Goal: Task Accomplishment & Management: Manage account settings

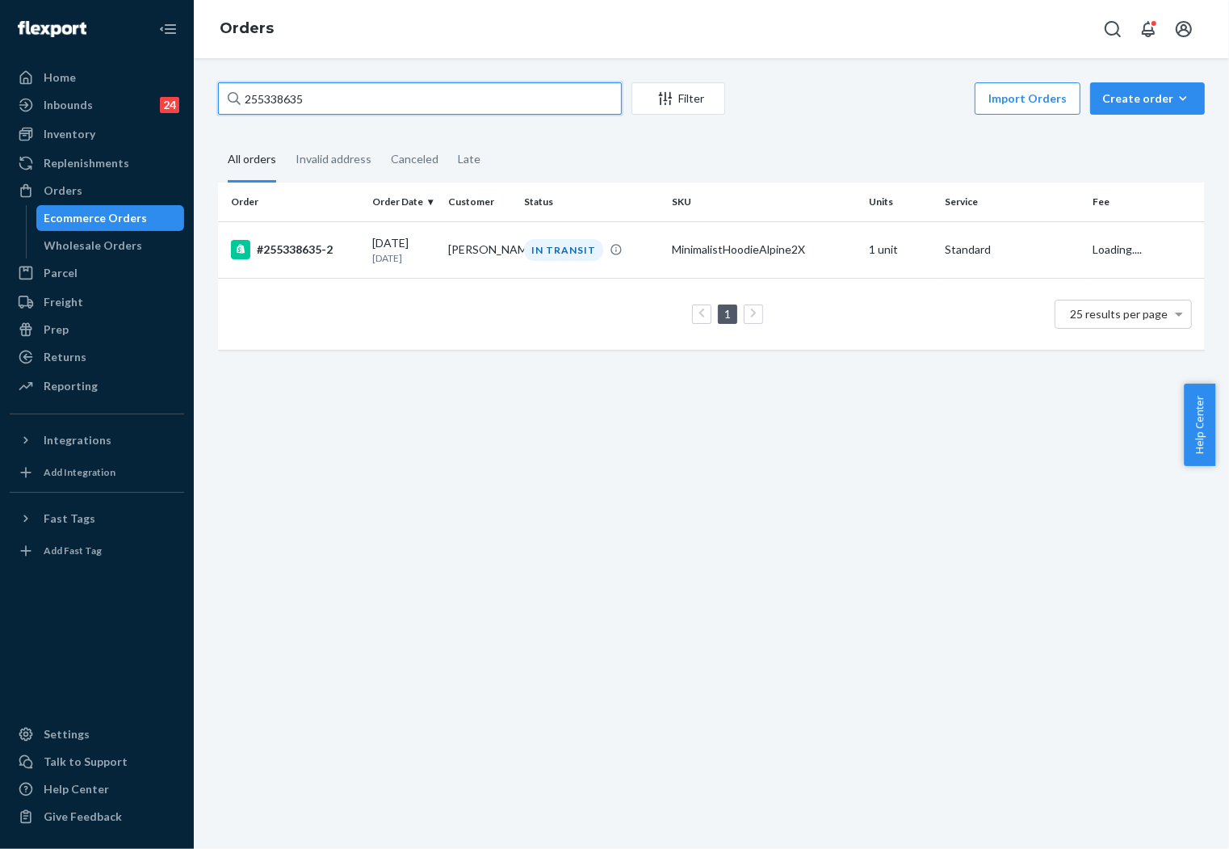
click at [437, 102] on input "255338635" at bounding box center [420, 98] width 404 height 32
type input "255158458"
click at [502, 250] on td "[PERSON_NAME]" at bounding box center [480, 249] width 76 height 57
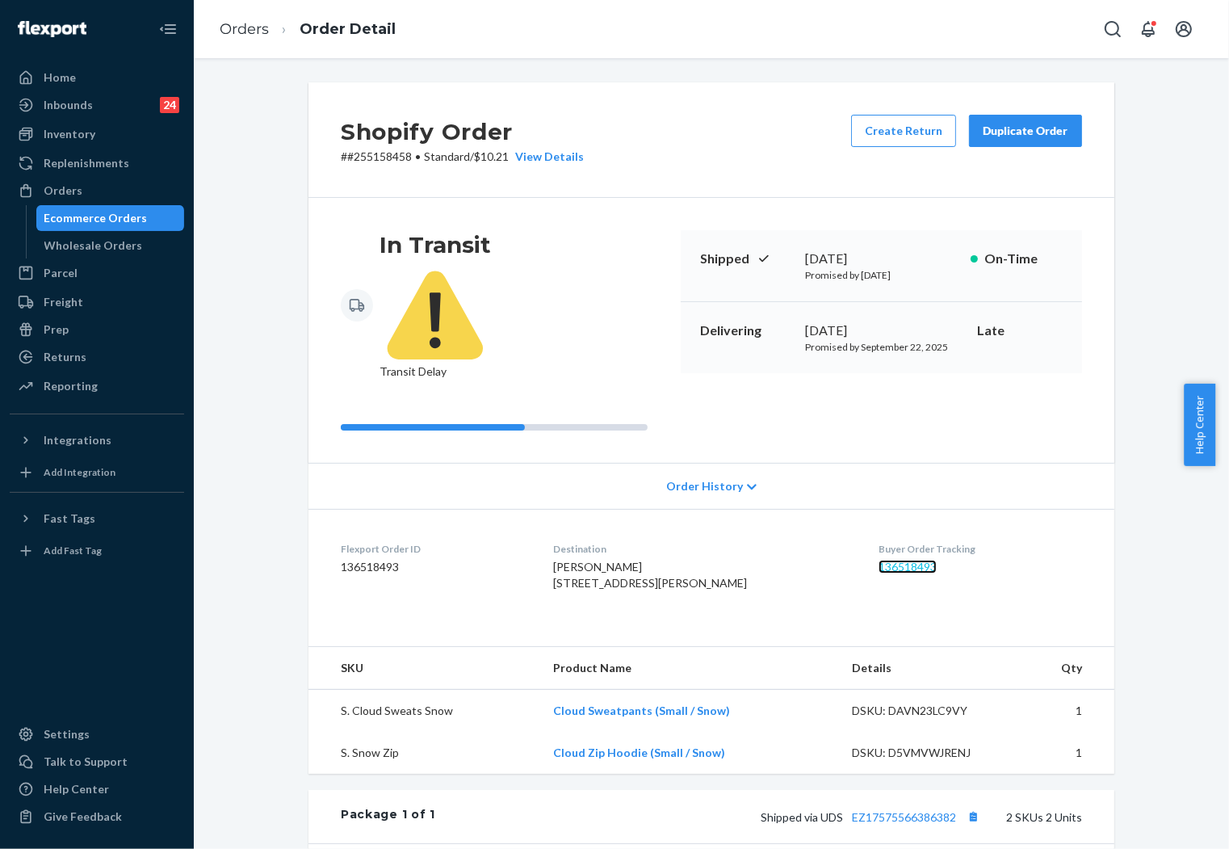
click at [879, 560] on link "136518493" at bounding box center [908, 567] width 58 height 14
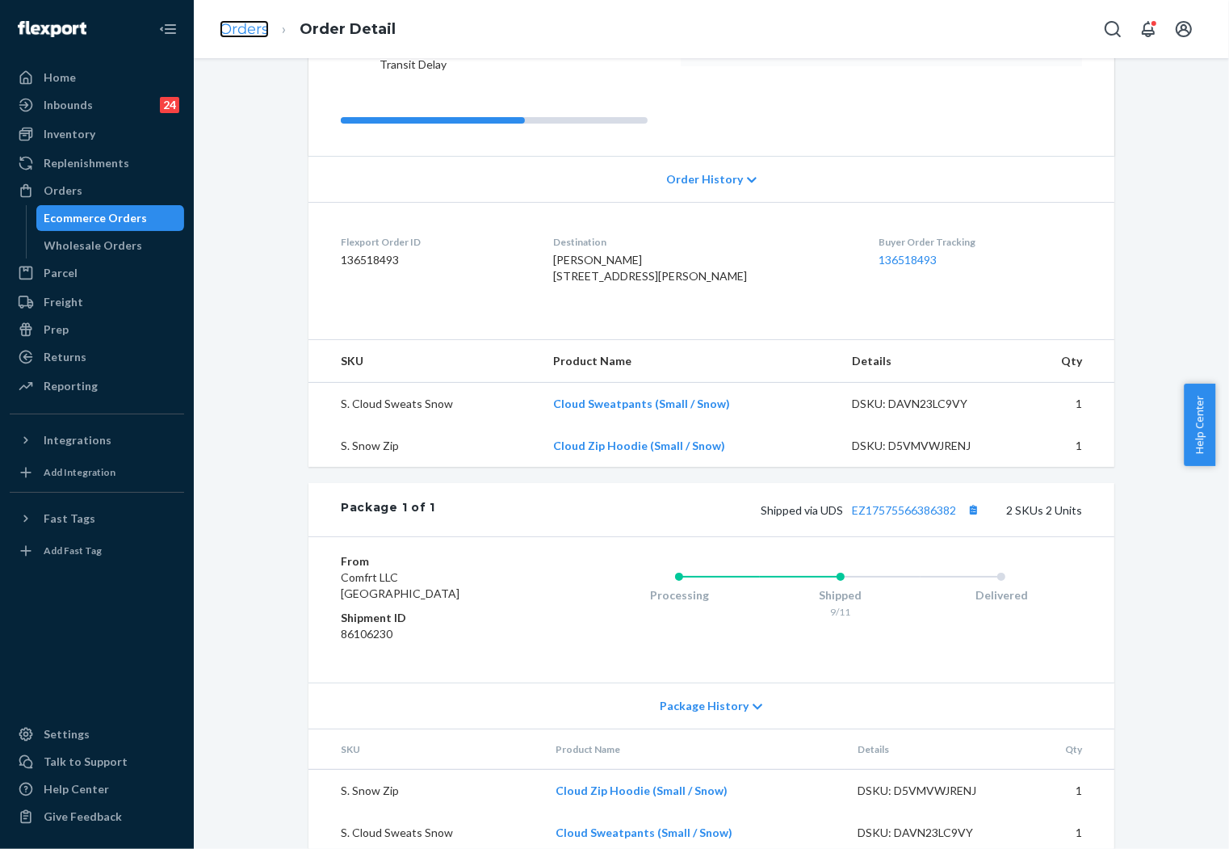
click at [241, 27] on link "Orders" at bounding box center [244, 29] width 49 height 18
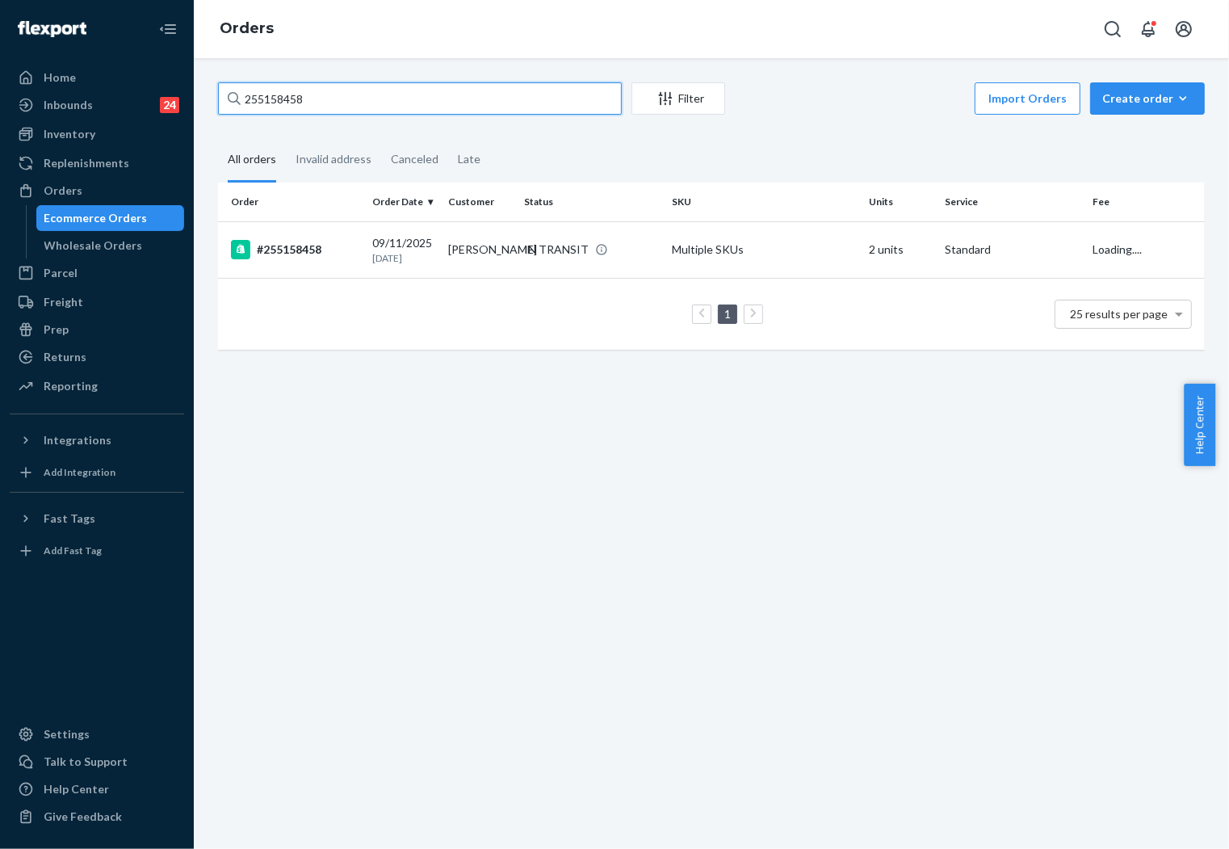
click at [383, 94] on input "255158458" at bounding box center [420, 98] width 404 height 32
paste input "056092"
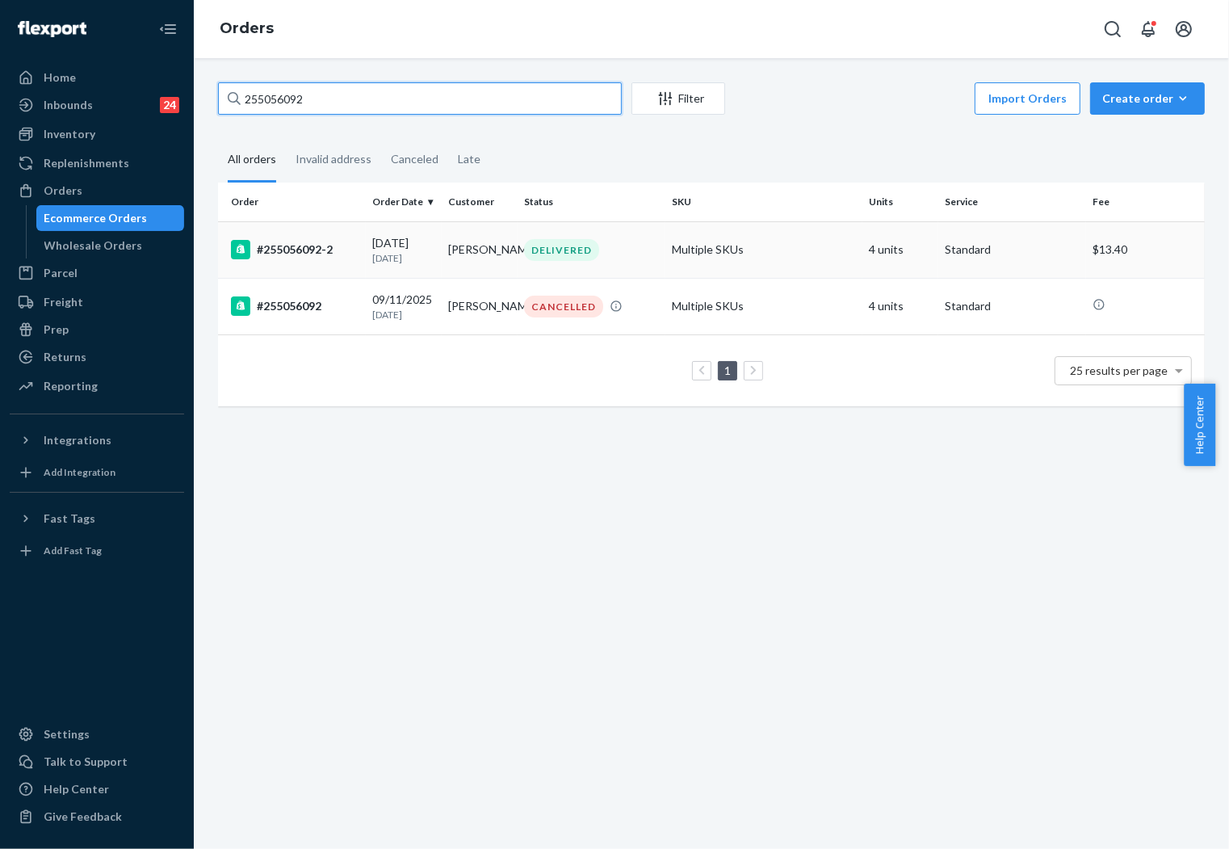
type input "255056092"
click at [453, 252] on td "[PERSON_NAME]" at bounding box center [480, 249] width 76 height 57
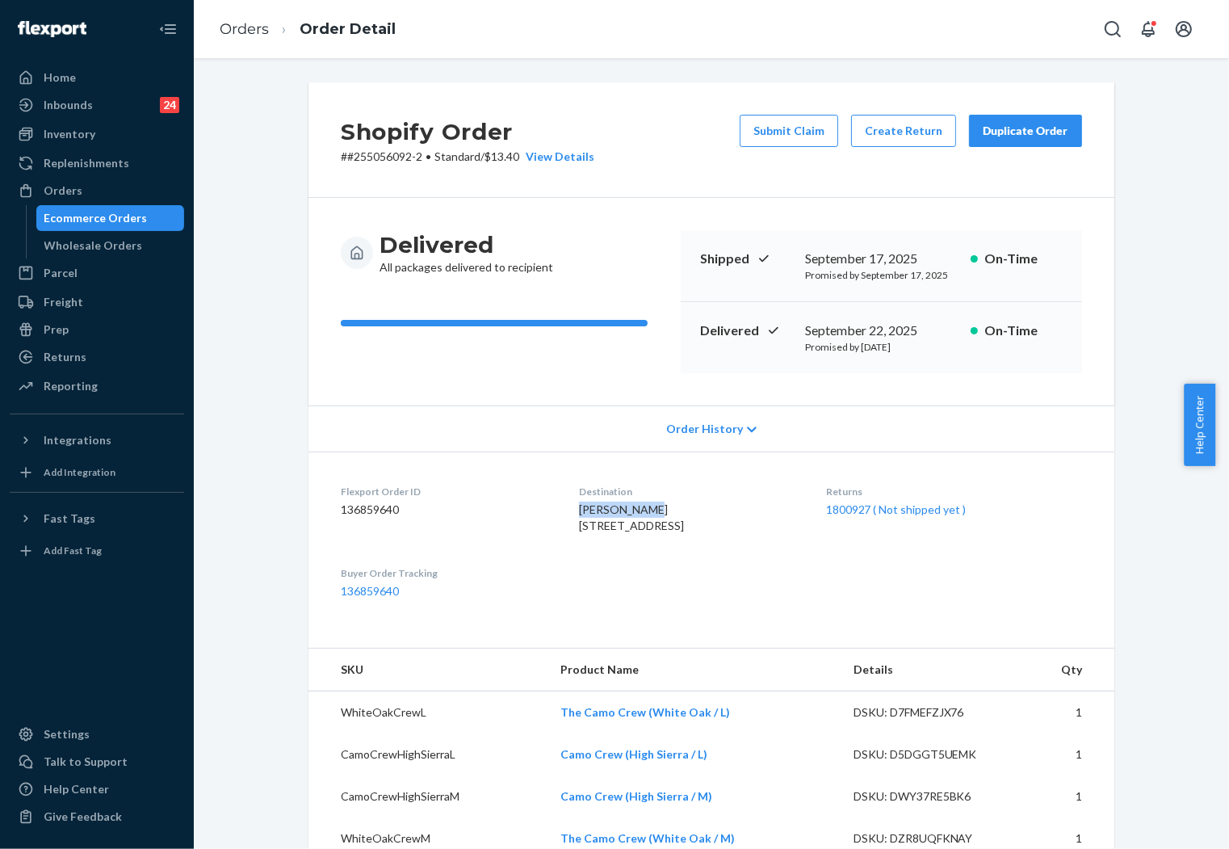
drag, startPoint x: 554, startPoint y: 510, endPoint x: 640, endPoint y: 510, distance: 86.4
click at [640, 510] on div "[PERSON_NAME] [STREET_ADDRESS]" at bounding box center [689, 518] width 220 height 32
copy span "[PERSON_NAME]"
click at [266, 28] on link "Orders" at bounding box center [244, 29] width 49 height 18
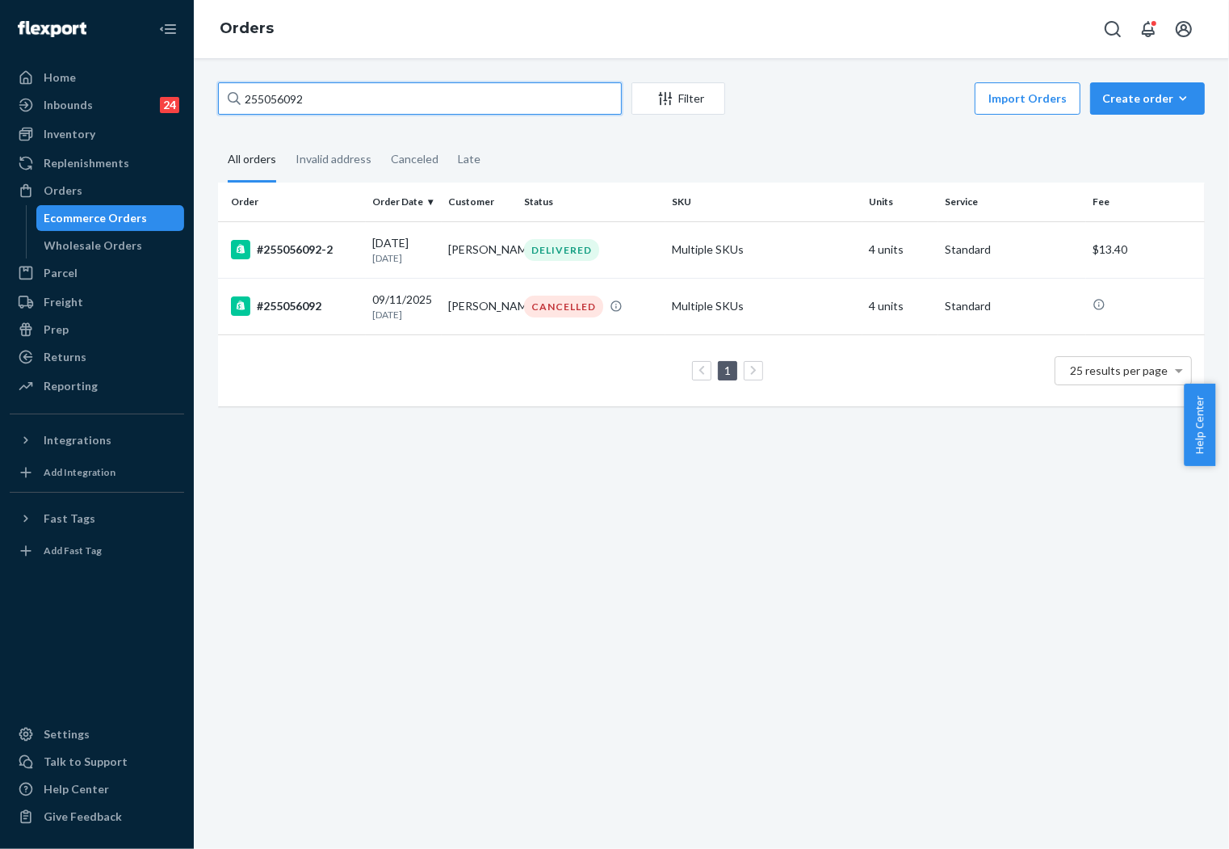
click at [434, 98] on input "255056092" at bounding box center [420, 98] width 404 height 32
paste input "[PERSON_NAME]"
type input "[PERSON_NAME]"
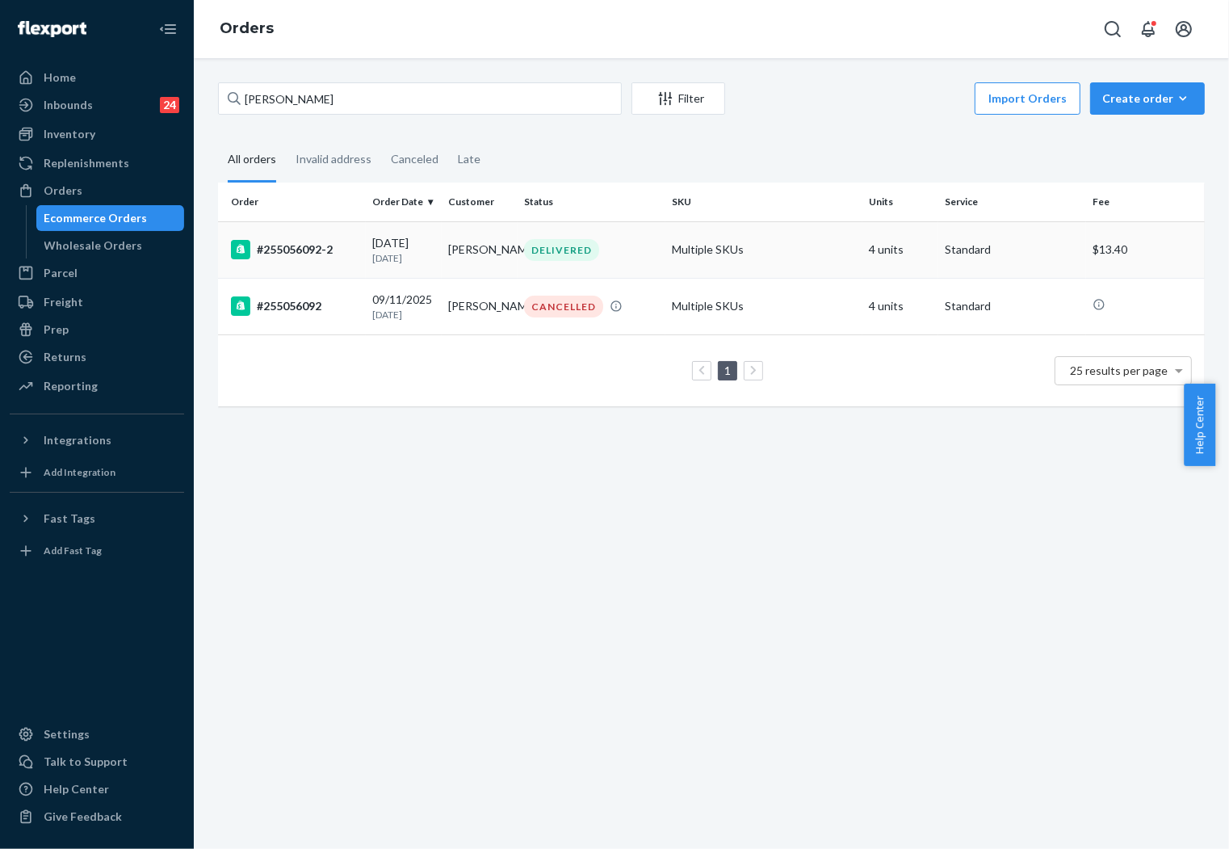
click at [585, 252] on div "DELIVERED" at bounding box center [561, 250] width 75 height 22
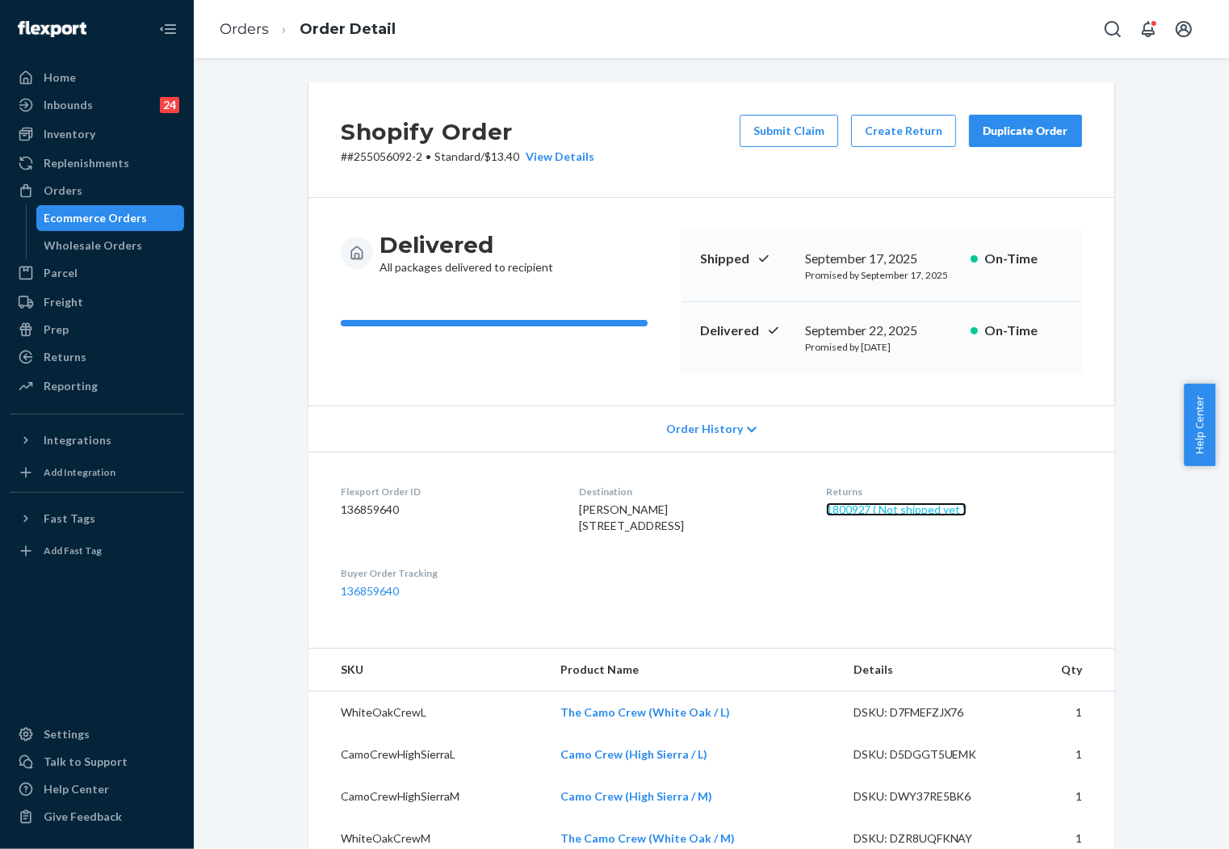
click at [914, 506] on link "1800927 ( Not shipped yet )" at bounding box center [896, 509] width 141 height 14
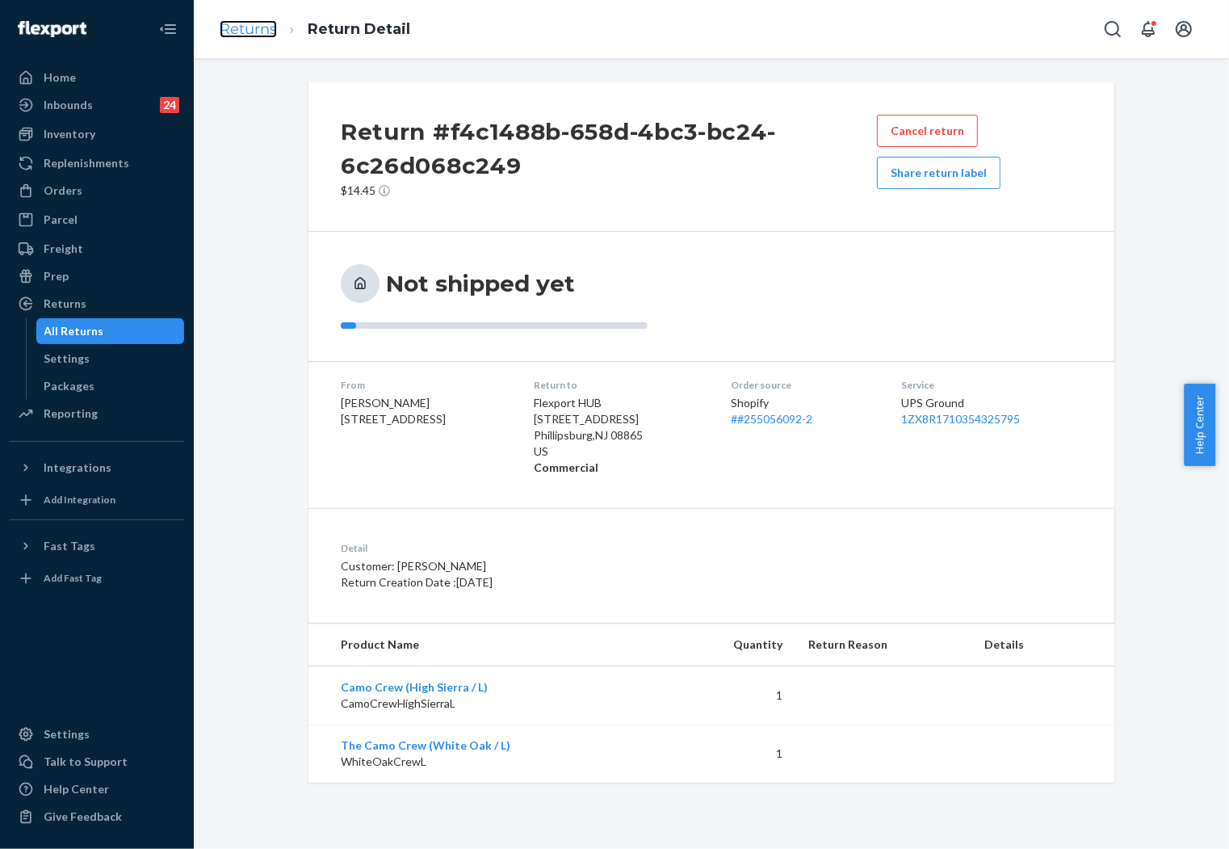
click at [262, 28] on link "Returns" at bounding box center [248, 29] width 57 height 18
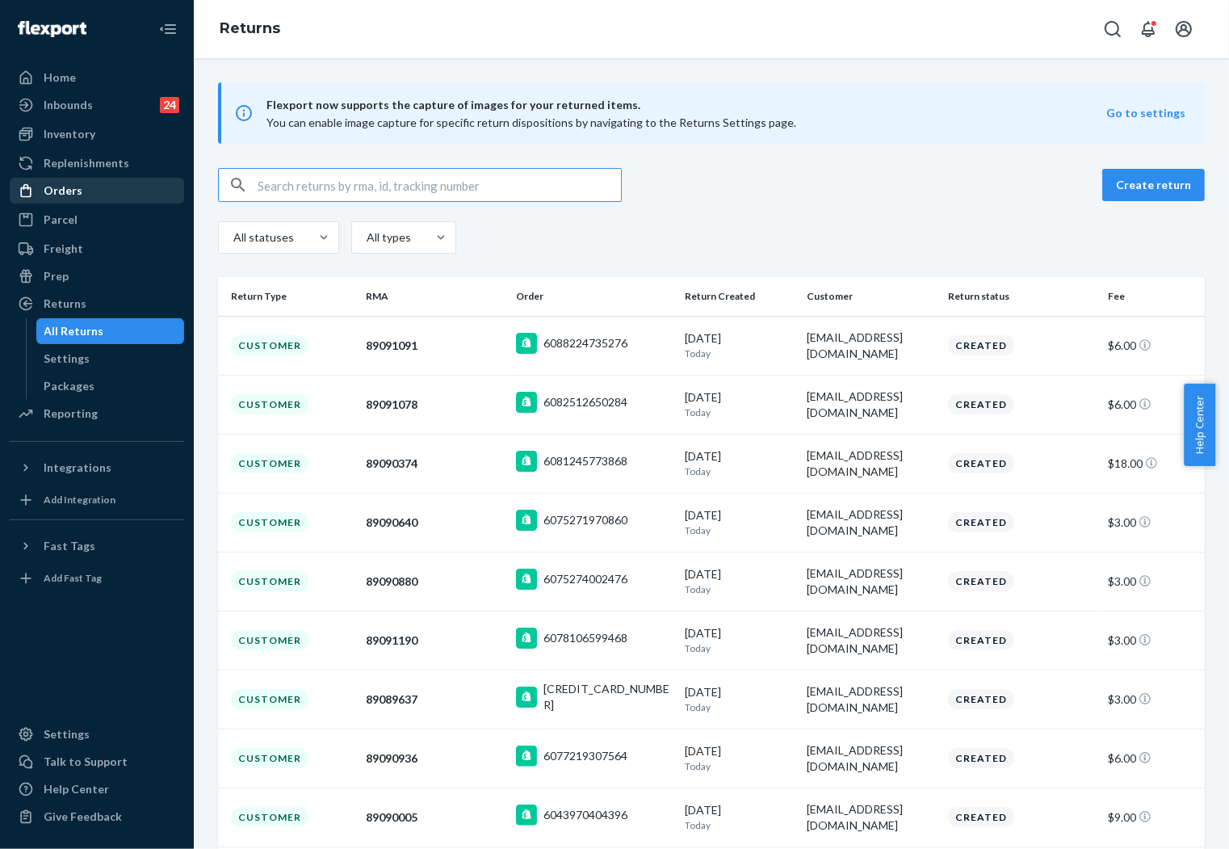
click at [73, 187] on div "Orders" at bounding box center [63, 191] width 39 height 16
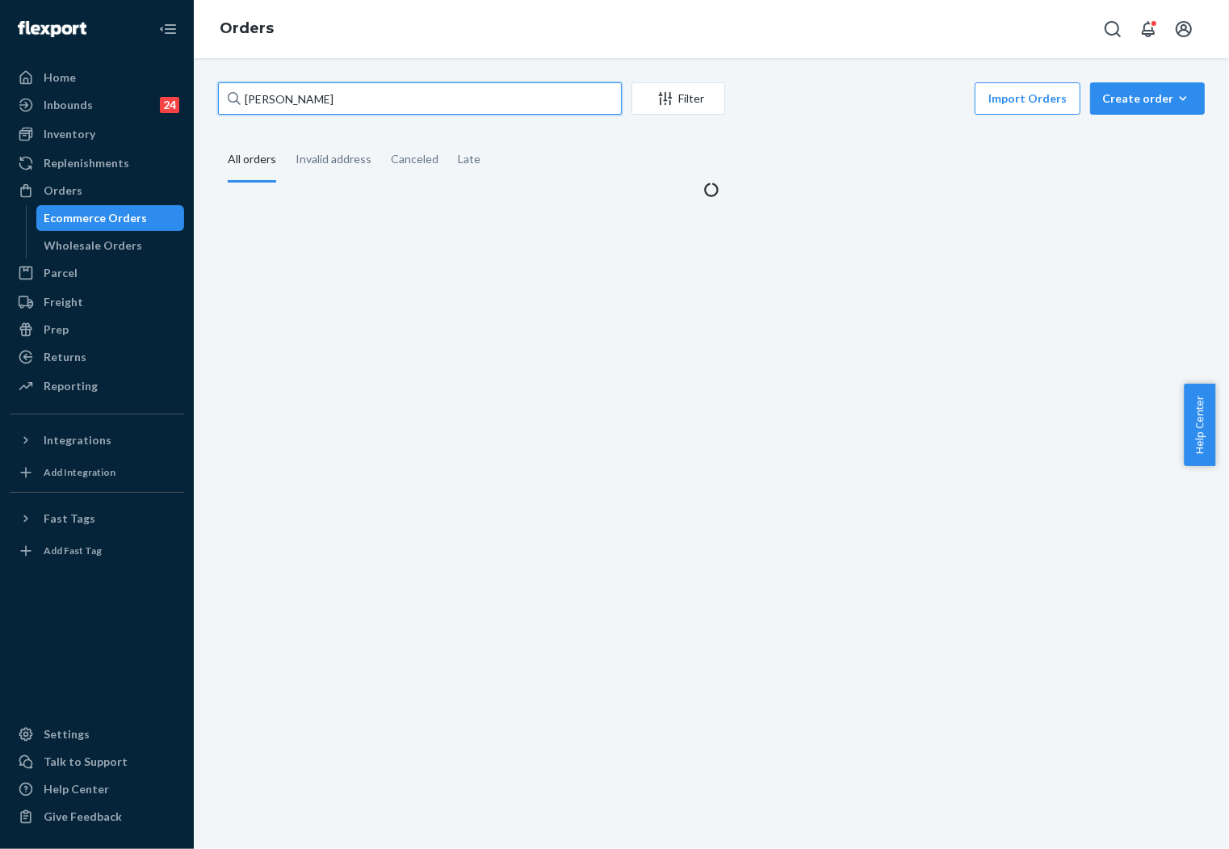
click at [342, 94] on input "[PERSON_NAME]" at bounding box center [420, 98] width 404 height 32
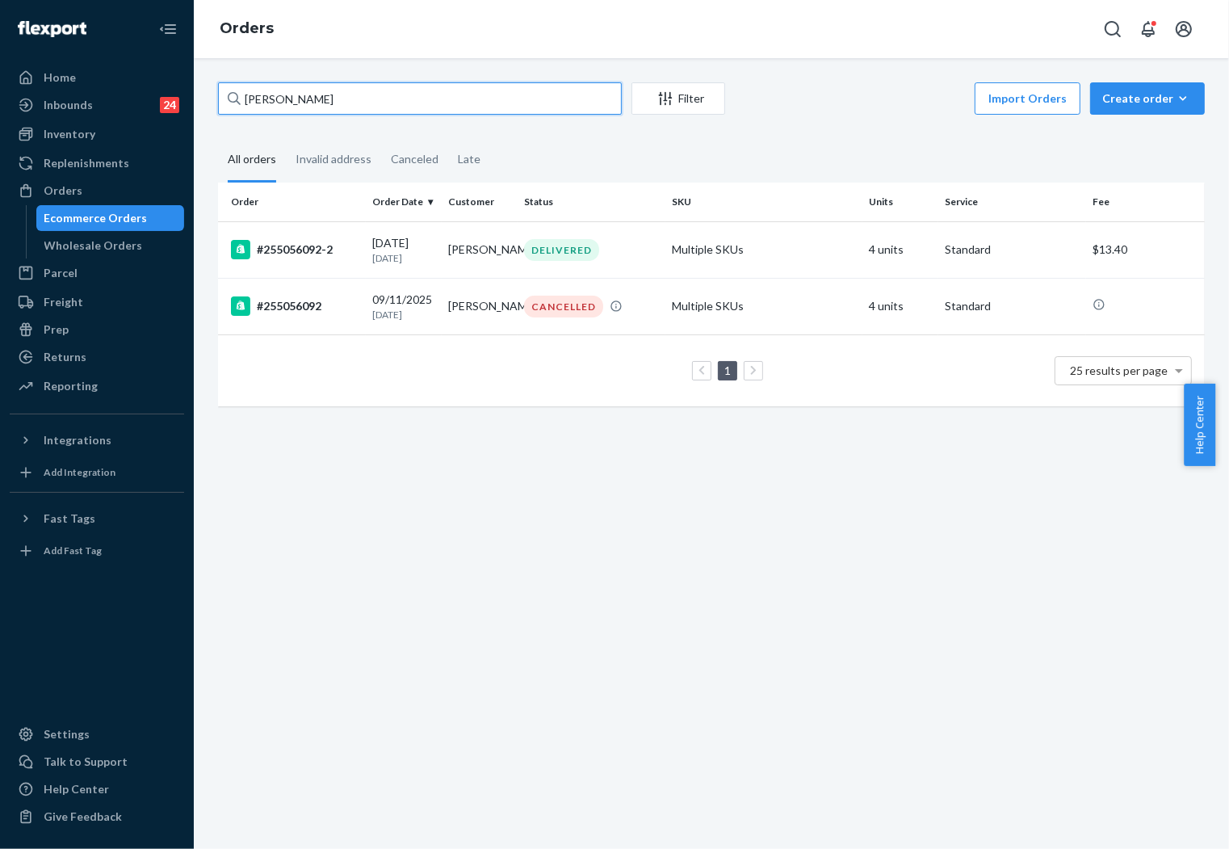
paste input "255152718"
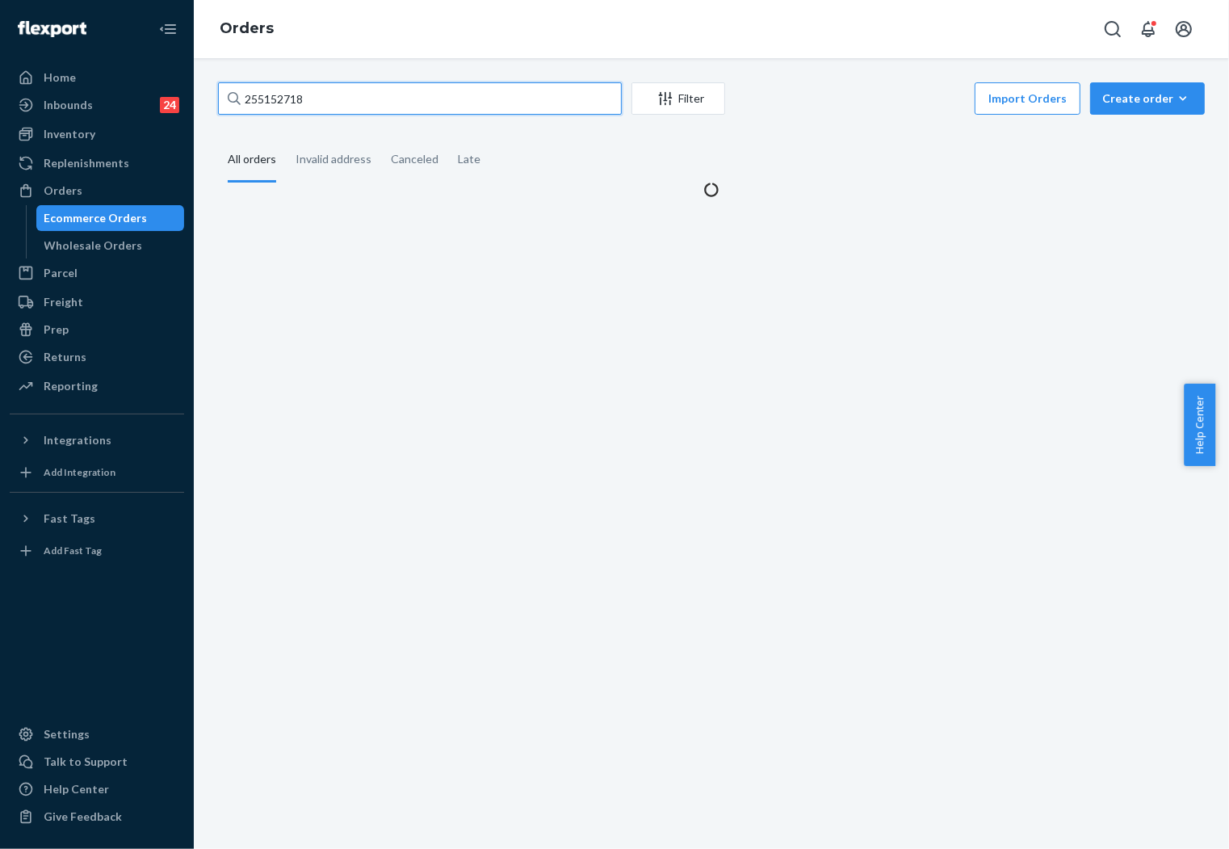
click at [437, 92] on input "255152718" at bounding box center [420, 98] width 404 height 32
type input "255152718"
paste input "255152718"
type input "255152718"
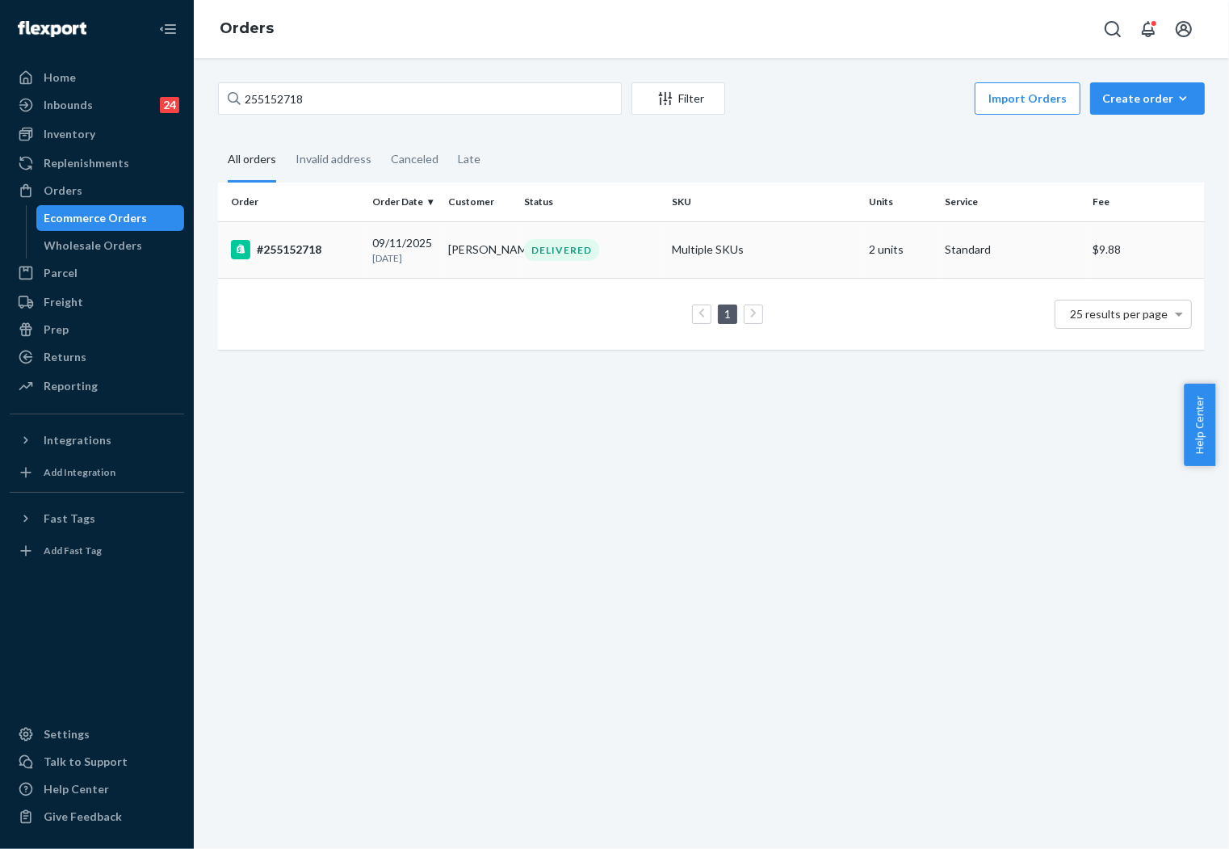
click at [485, 250] on td "[PERSON_NAME]" at bounding box center [480, 249] width 76 height 57
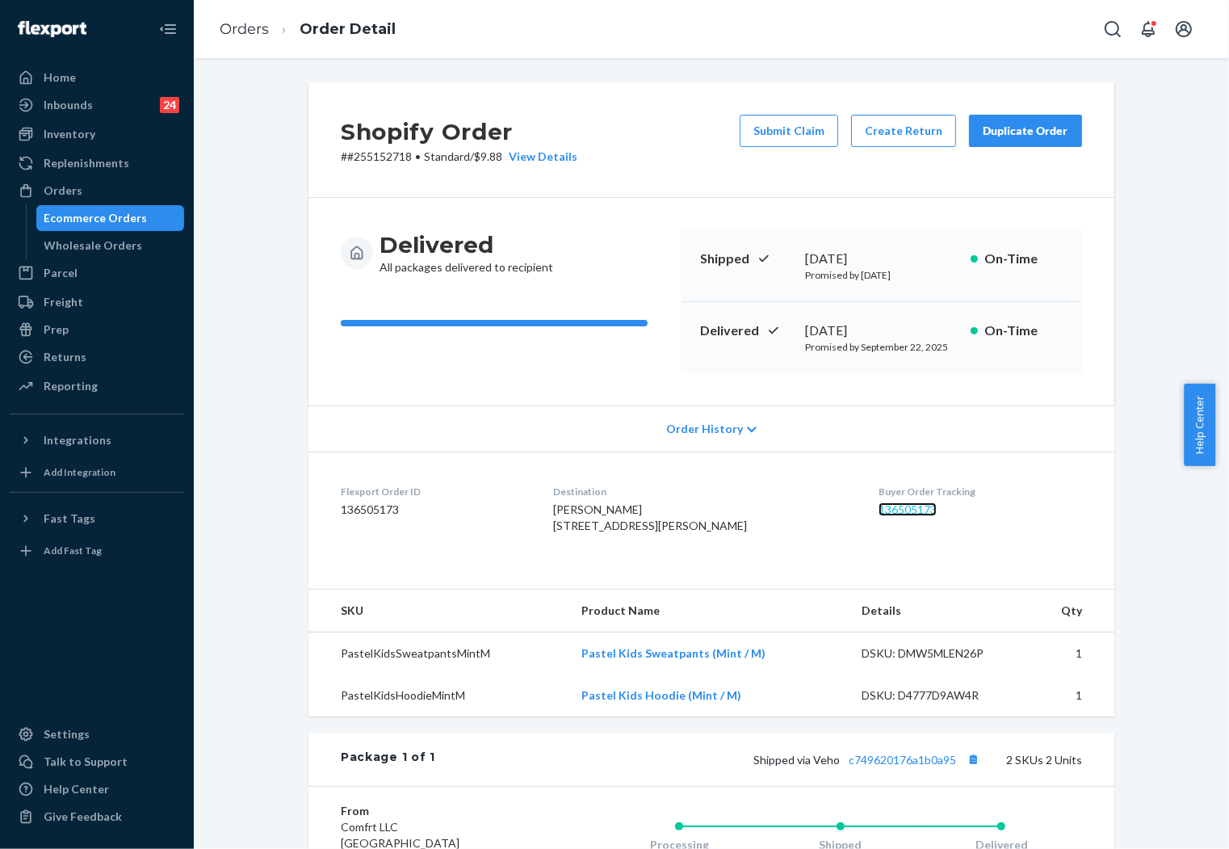
click at [889, 510] on link "136505173" at bounding box center [908, 509] width 58 height 14
click at [242, 31] on link "Orders" at bounding box center [244, 29] width 49 height 18
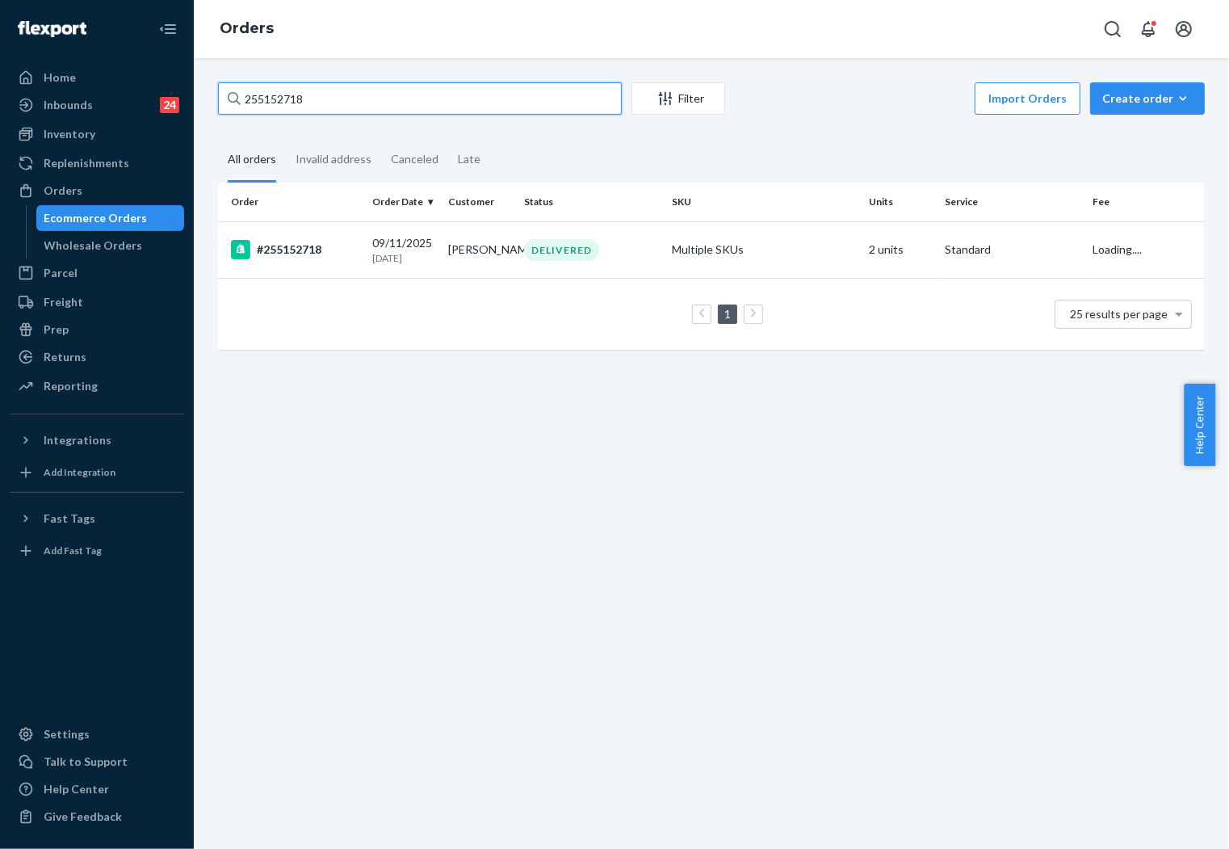
click at [388, 82] on input "255152718" at bounding box center [420, 98] width 404 height 32
paste input "4969646"
type input "254969646"
click at [518, 258] on td "IN TRANSIT" at bounding box center [592, 249] width 148 height 57
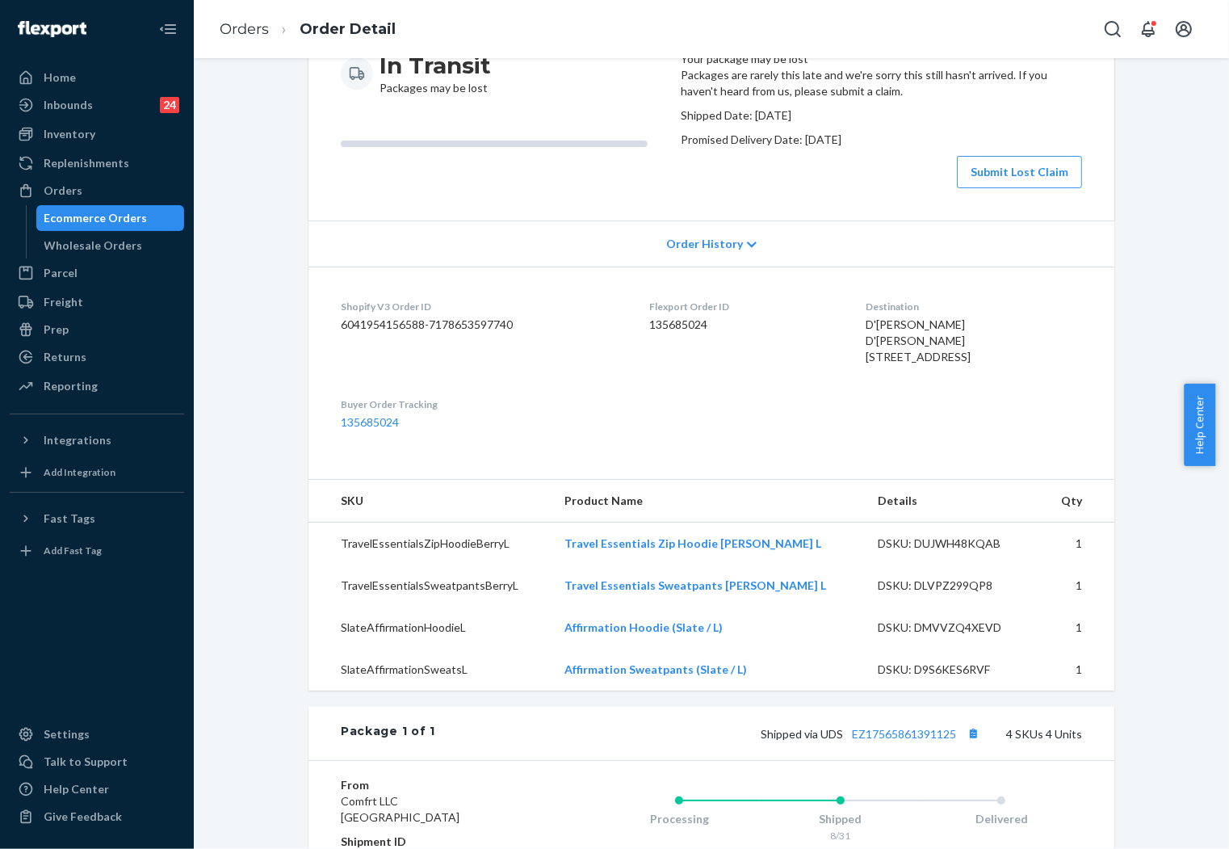
scroll to position [359, 0]
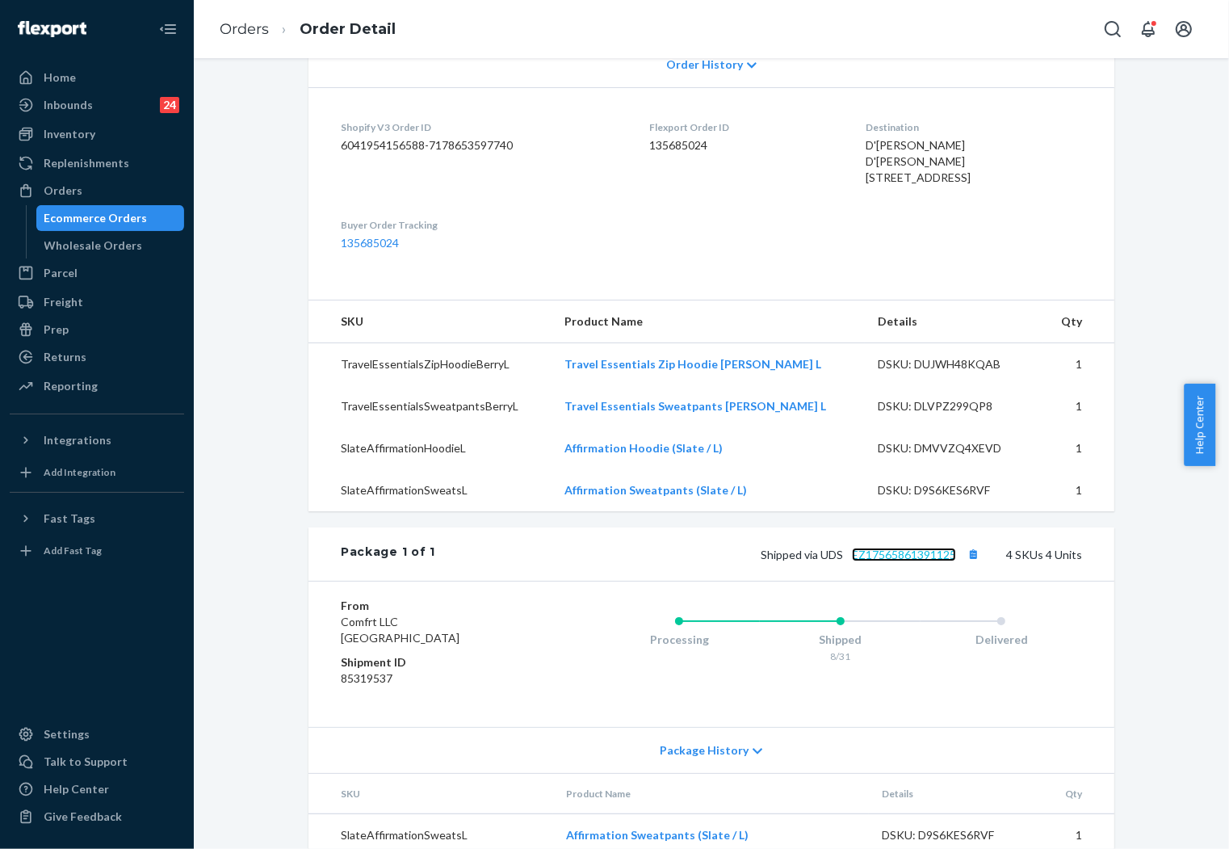
click at [890, 561] on link "EZ17565861391125" at bounding box center [904, 555] width 104 height 14
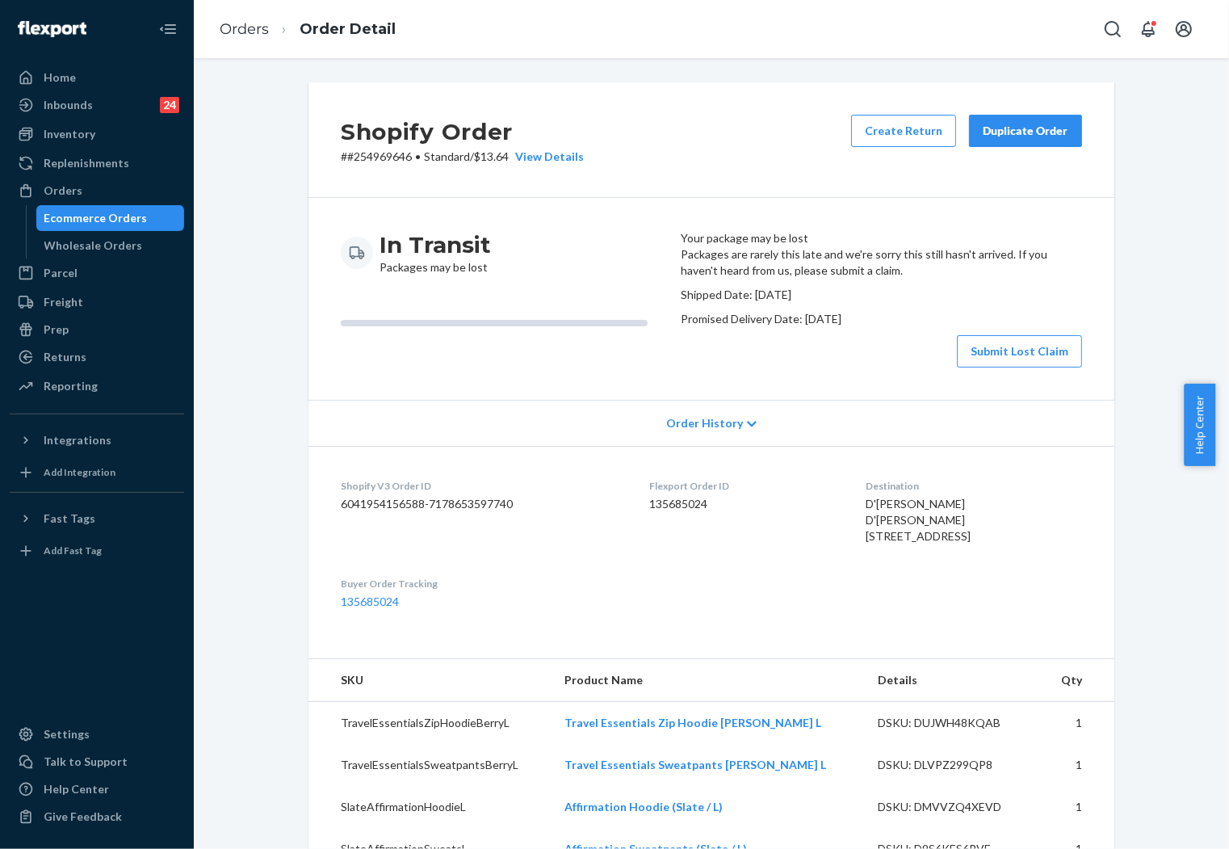
click at [65, 119] on div "Inbounds 24 Shipping Plans Problems 24" at bounding box center [97, 105] width 174 height 27
click at [73, 133] on div "Inventory" at bounding box center [70, 134] width 52 height 16
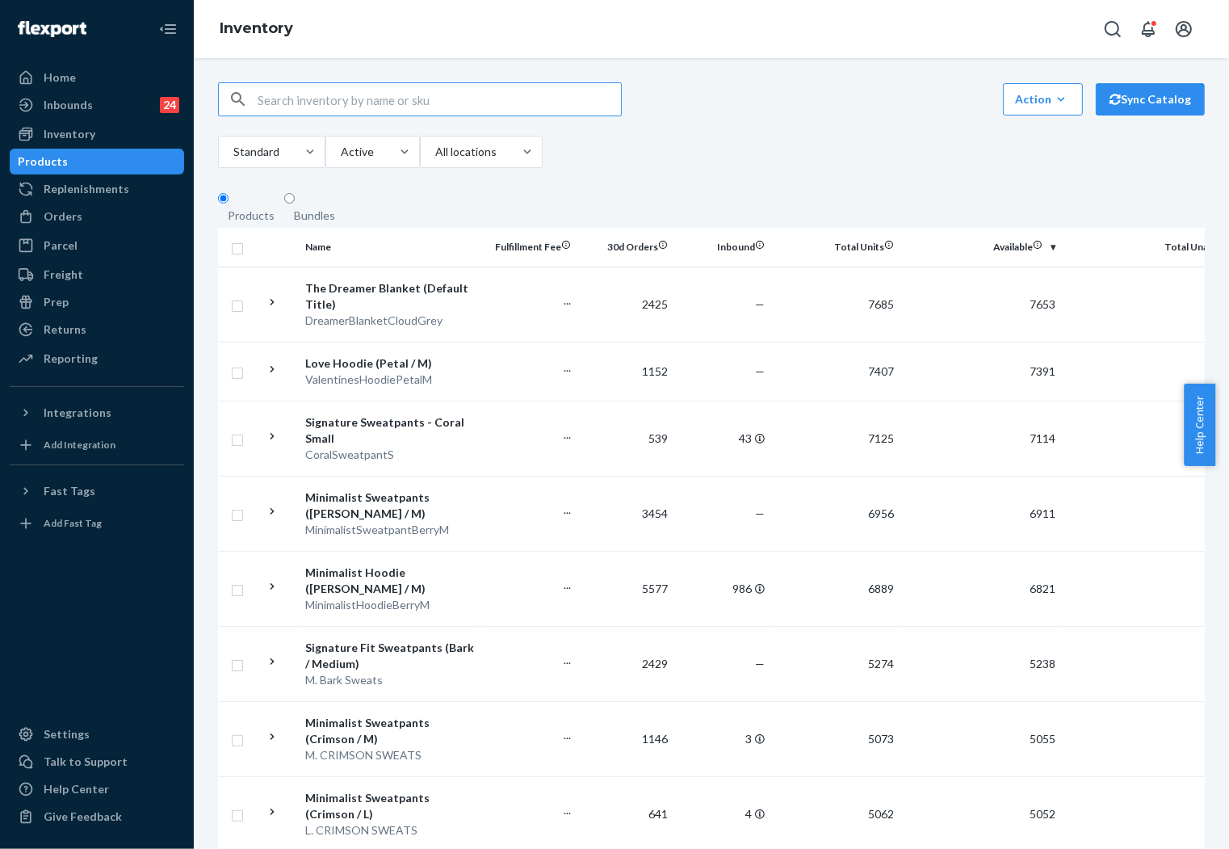
click at [426, 98] on input "text" at bounding box center [439, 99] width 363 height 32
paste input "lateAffirmationHoodie"
drag, startPoint x: 283, startPoint y: 106, endPoint x: 229, endPoint y: 123, distance: 55.9
click at [229, 123] on div "lateAffirmationHoodie Action Create product Create bundle Bulk create products …" at bounding box center [711, 127] width 987 height 90
click at [321, 106] on input "AffirmationHoodie" at bounding box center [439, 99] width 363 height 32
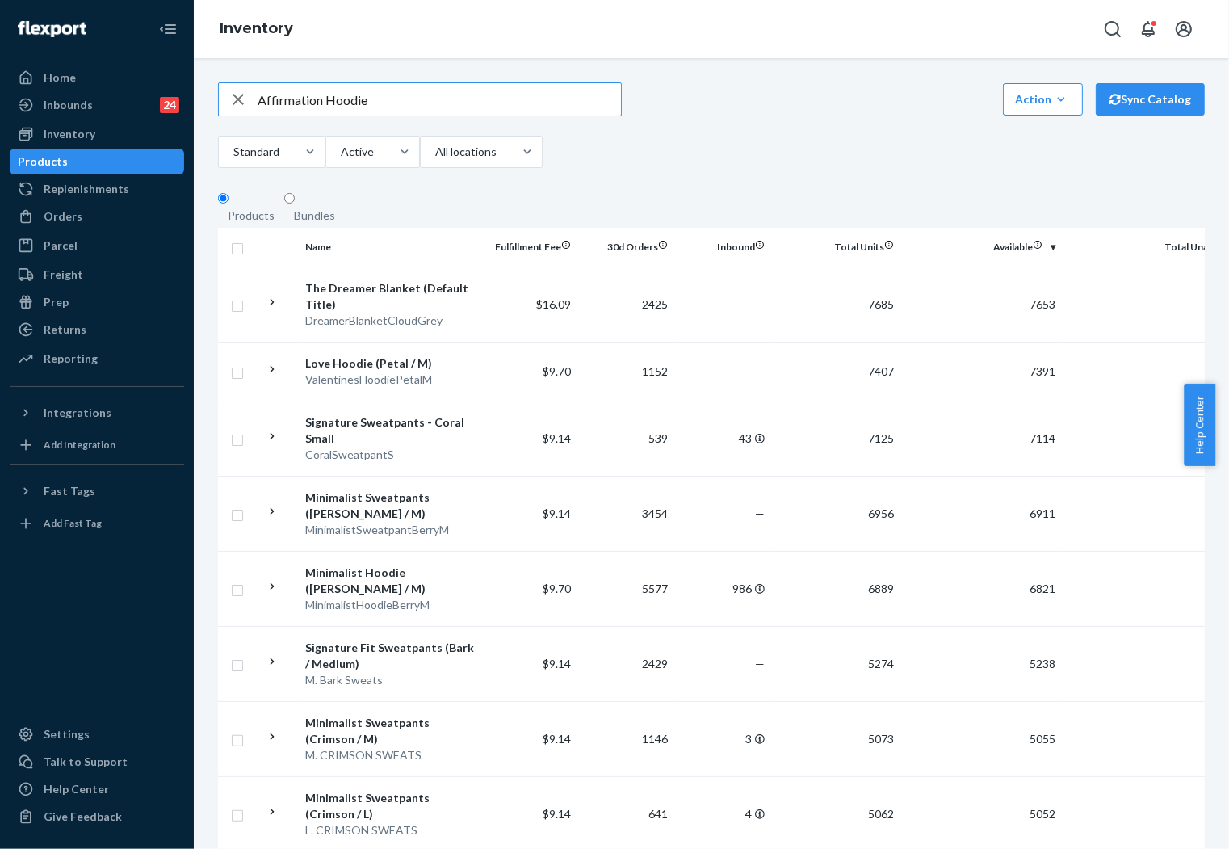
click at [422, 107] on input "Affirmation Hoodie" at bounding box center [439, 99] width 363 height 32
type input "Affirmation Hoodie slate"
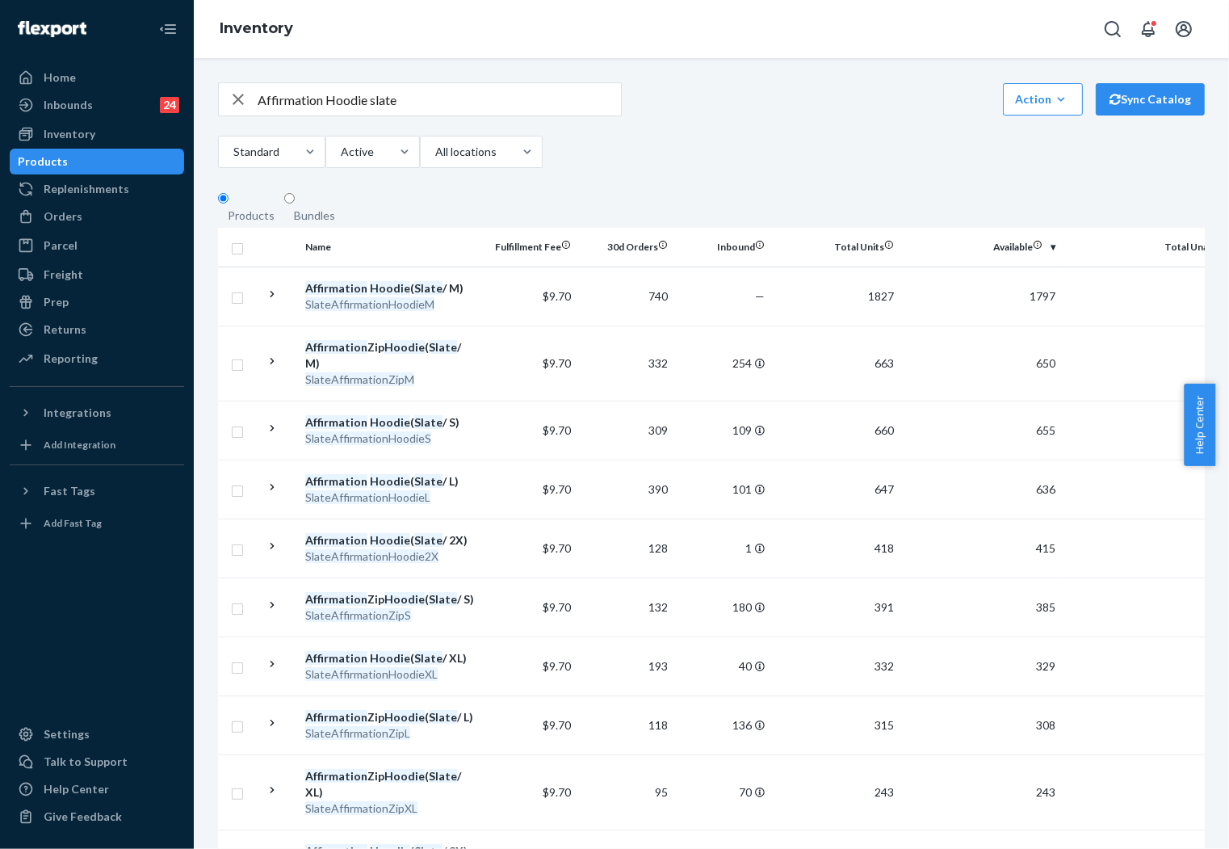
drag, startPoint x: 238, startPoint y: 107, endPoint x: 310, endPoint y: 115, distance: 72.2
click at [241, 109] on icon "button" at bounding box center [238, 99] width 19 height 32
click at [344, 107] on input "text" at bounding box center [439, 99] width 363 height 32
paste input "TravelEssentialsSweatpantsBerry"
click at [293, 107] on input "TravelEssentialsSweatpantsBerry" at bounding box center [439, 99] width 363 height 32
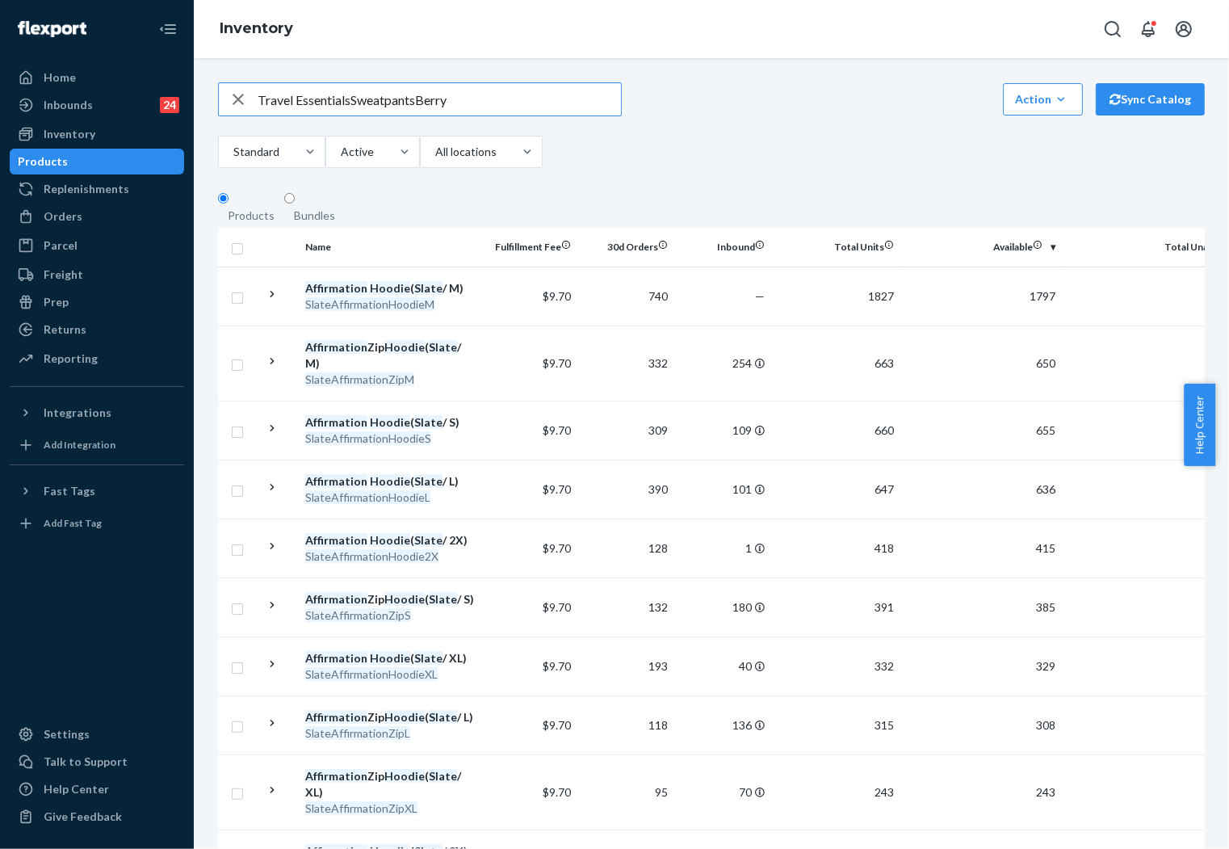
click at [350, 107] on input "Travel EssentialsSweatpantsBerry" at bounding box center [439, 99] width 363 height 32
click at [421, 107] on input "Travel Essentials SweatpantsBerry" at bounding box center [439, 99] width 363 height 32
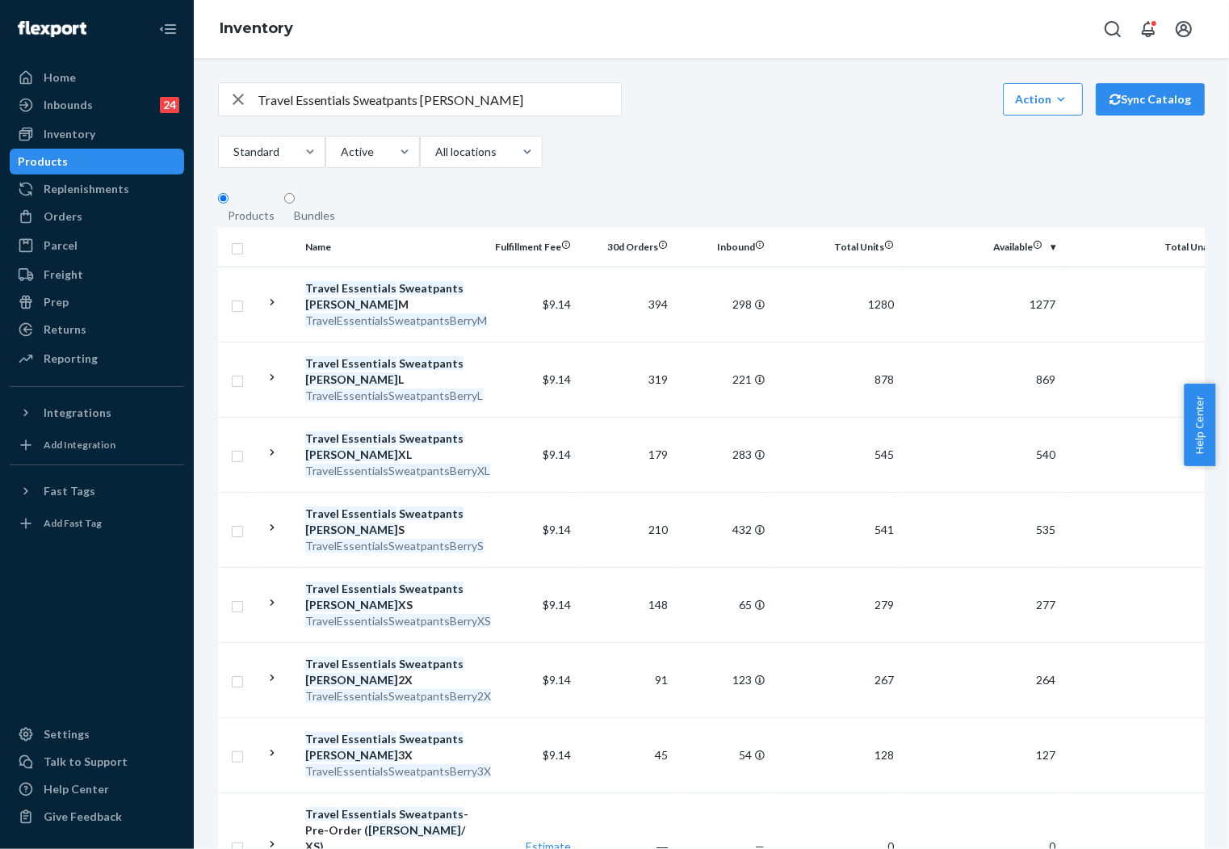
click at [371, 105] on input "Travel Essentials Sweatpants [PERSON_NAME]" at bounding box center [439, 99] width 363 height 32
click at [372, 105] on input "Travel Essentials Sweatpants [PERSON_NAME]" at bounding box center [439, 99] width 363 height 32
type input "Travel Essentials Zip [PERSON_NAME]"
click at [66, 208] on div "Orders" at bounding box center [63, 216] width 39 height 16
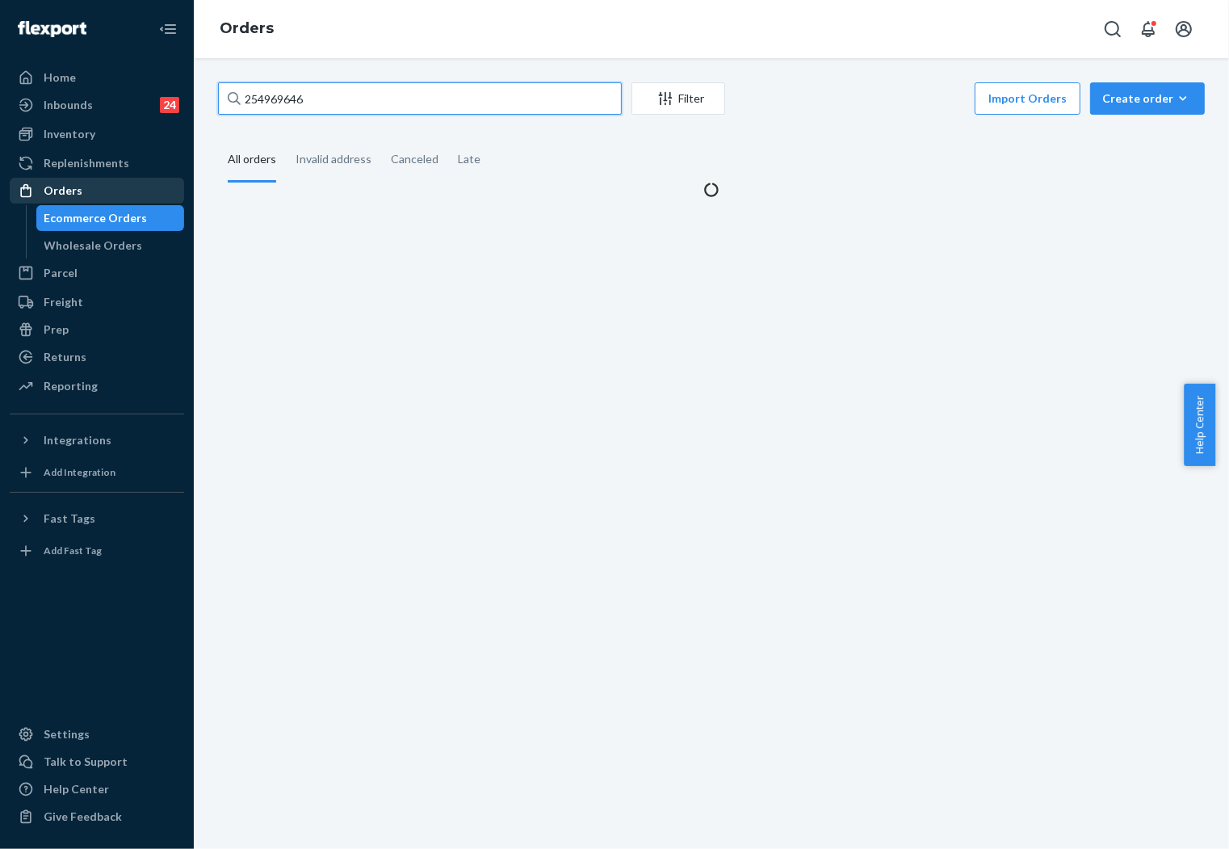
click at [342, 99] on input "254969646" at bounding box center [420, 98] width 404 height 32
paste input "5348184"
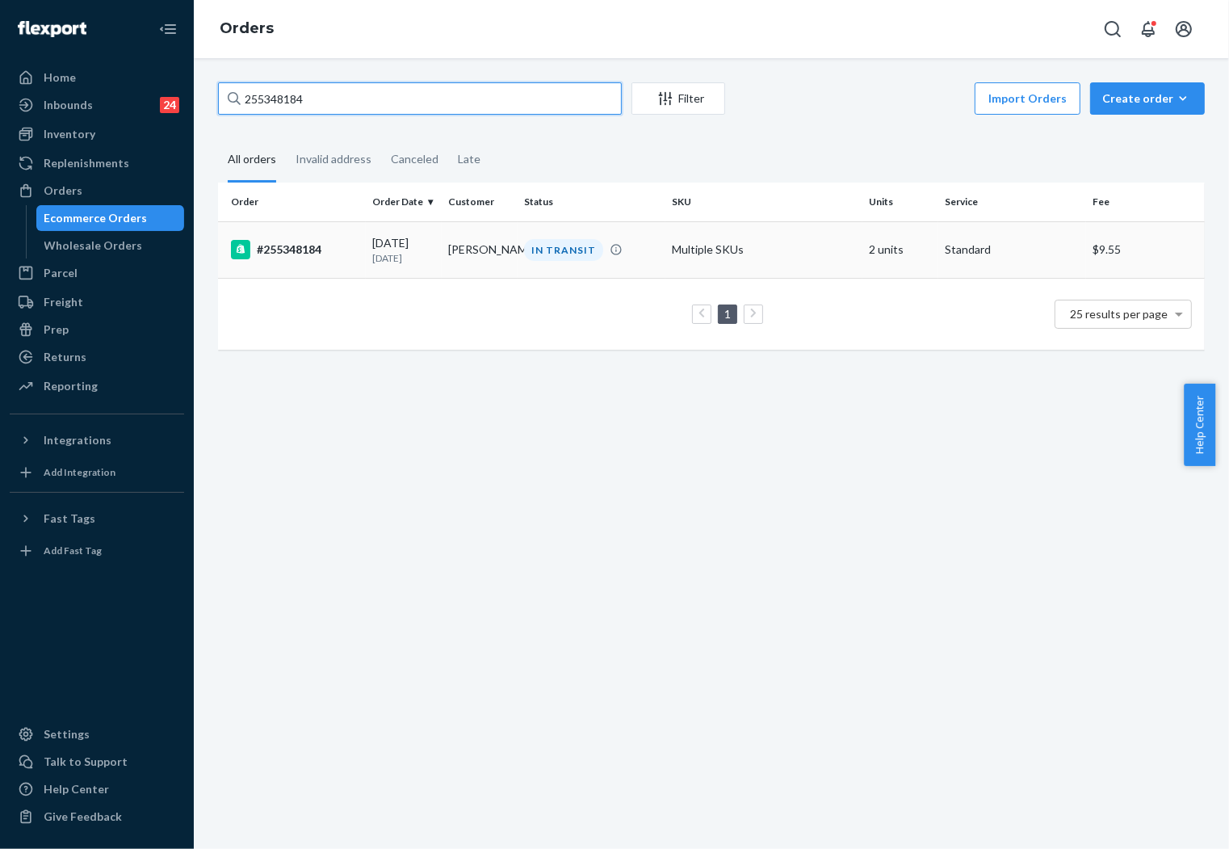
type input "255348184"
click at [433, 249] on td "[DATE] [DATE]" at bounding box center [404, 249] width 76 height 57
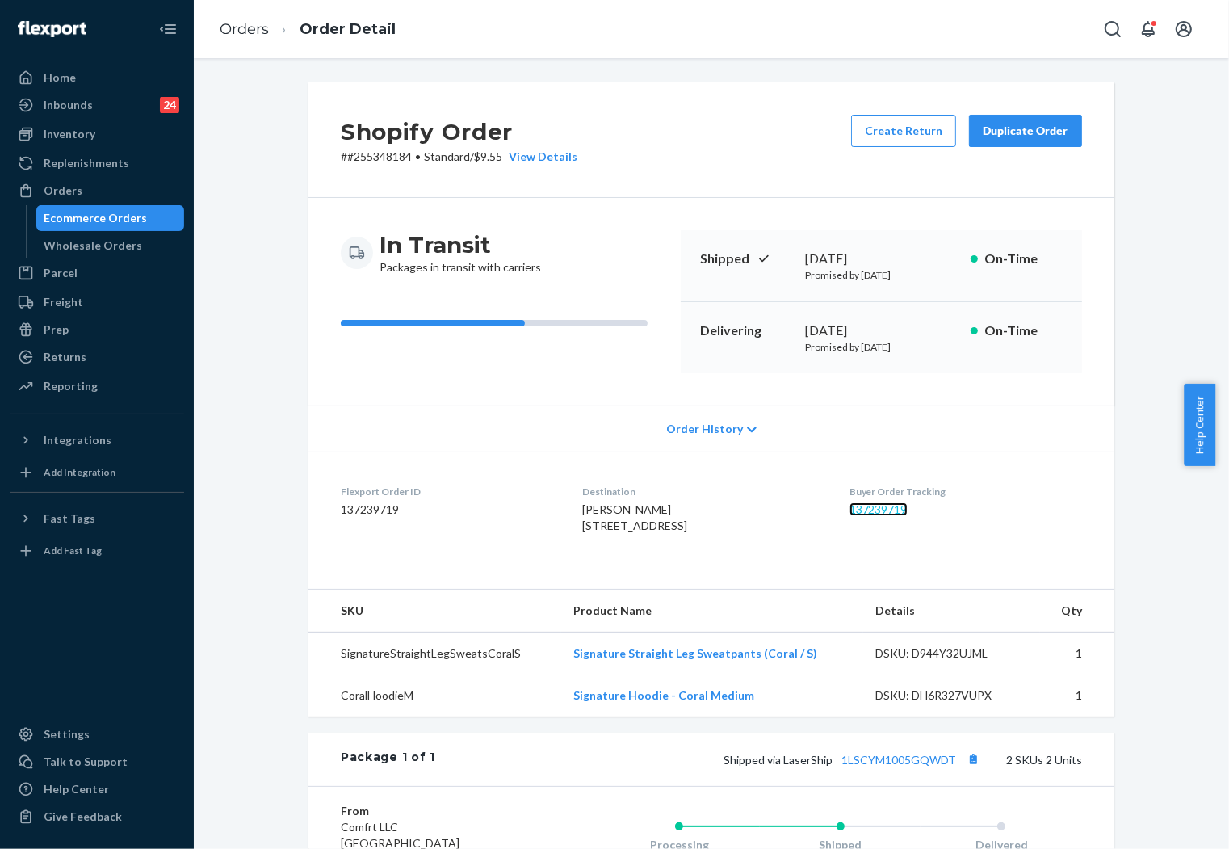
click at [900, 510] on link "137239719" at bounding box center [879, 509] width 58 height 14
click at [878, 766] on link "1LSCYM1005GQWDT" at bounding box center [898, 760] width 115 height 14
click at [251, 35] on link "Orders" at bounding box center [244, 29] width 49 height 18
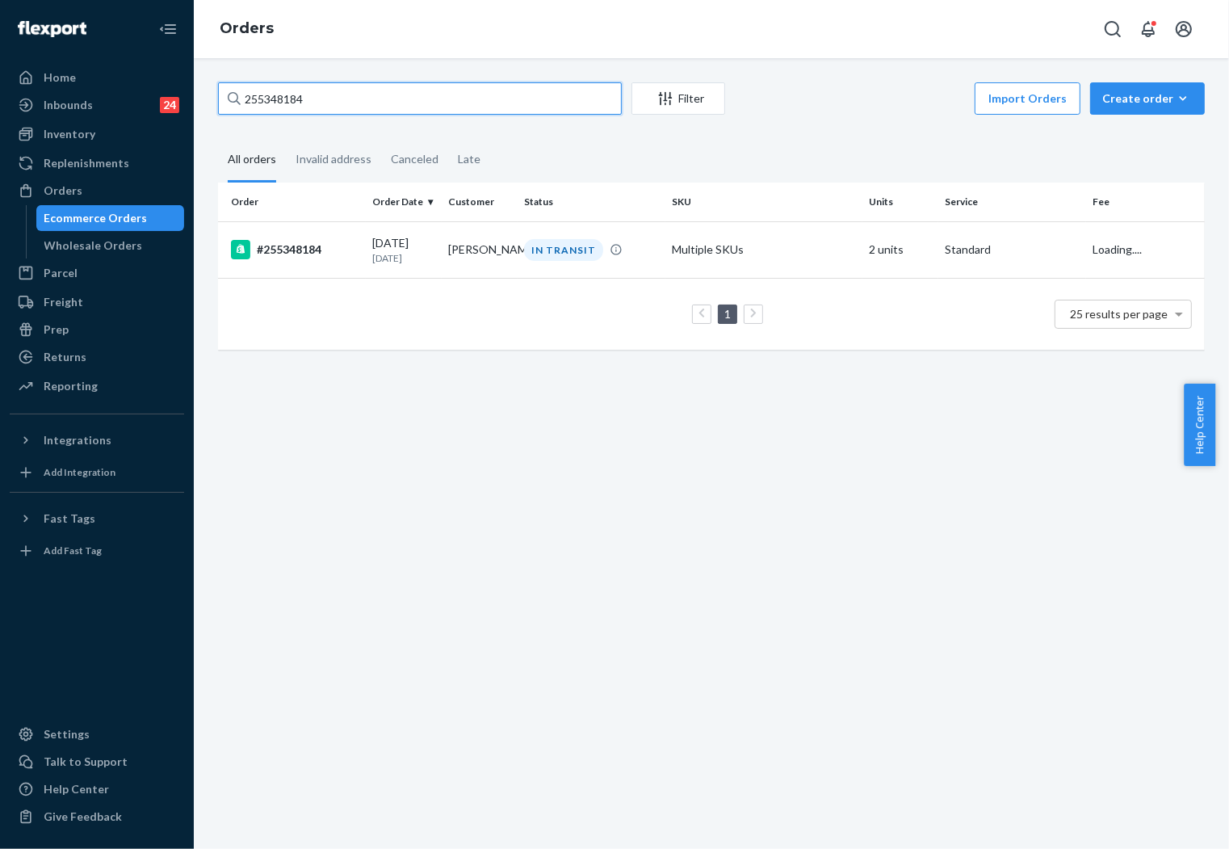
click at [388, 102] on input "255348184" at bounding box center [420, 98] width 404 height 32
paste input "254691"
type input "255254691"
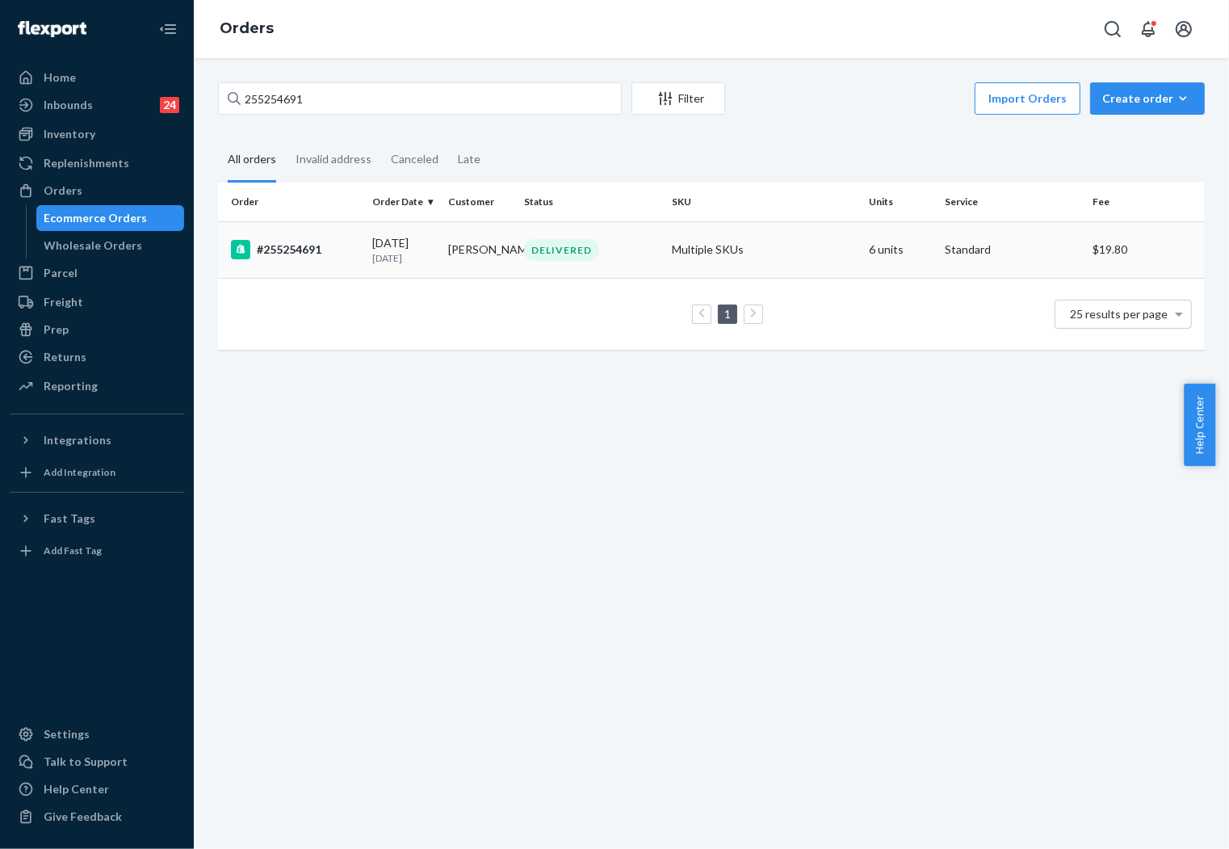
click at [507, 254] on td "[PERSON_NAME]" at bounding box center [480, 249] width 76 height 57
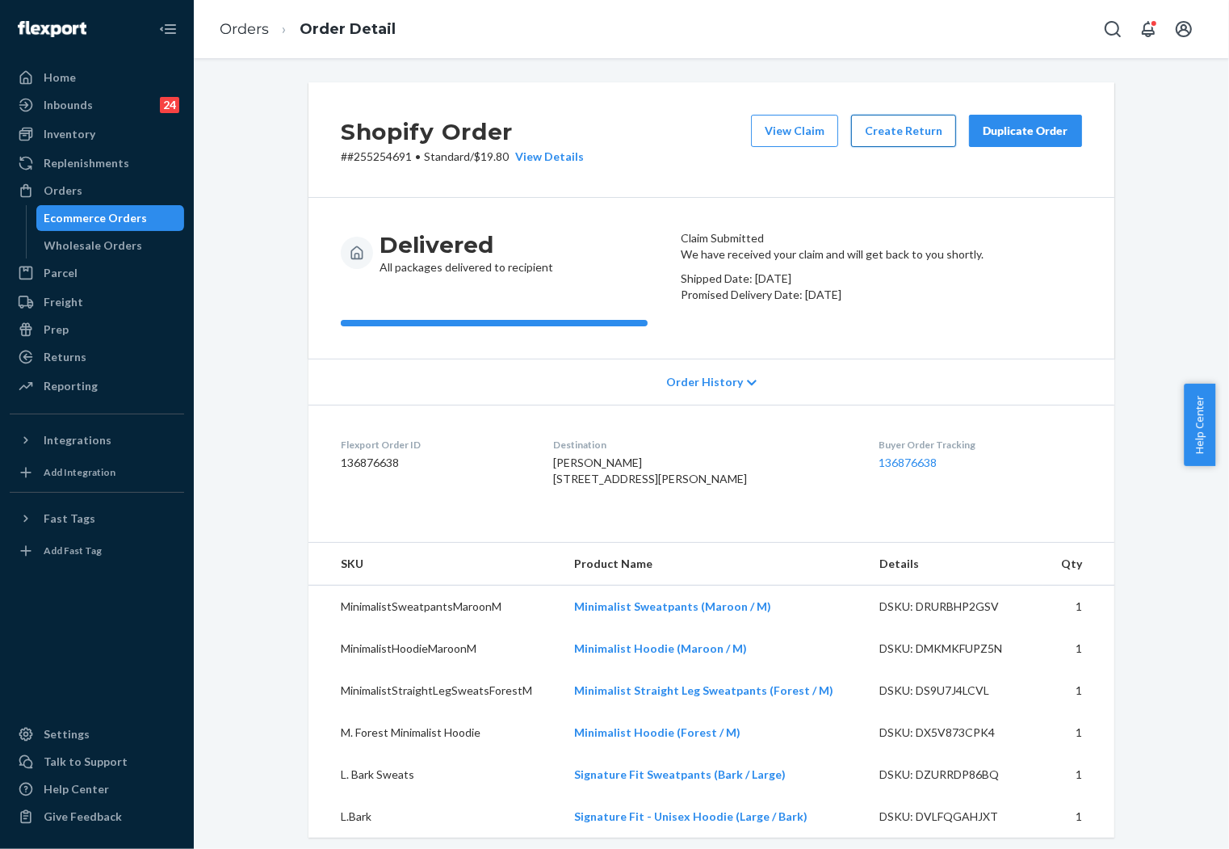
click at [888, 134] on button "Create Return" at bounding box center [903, 131] width 105 height 32
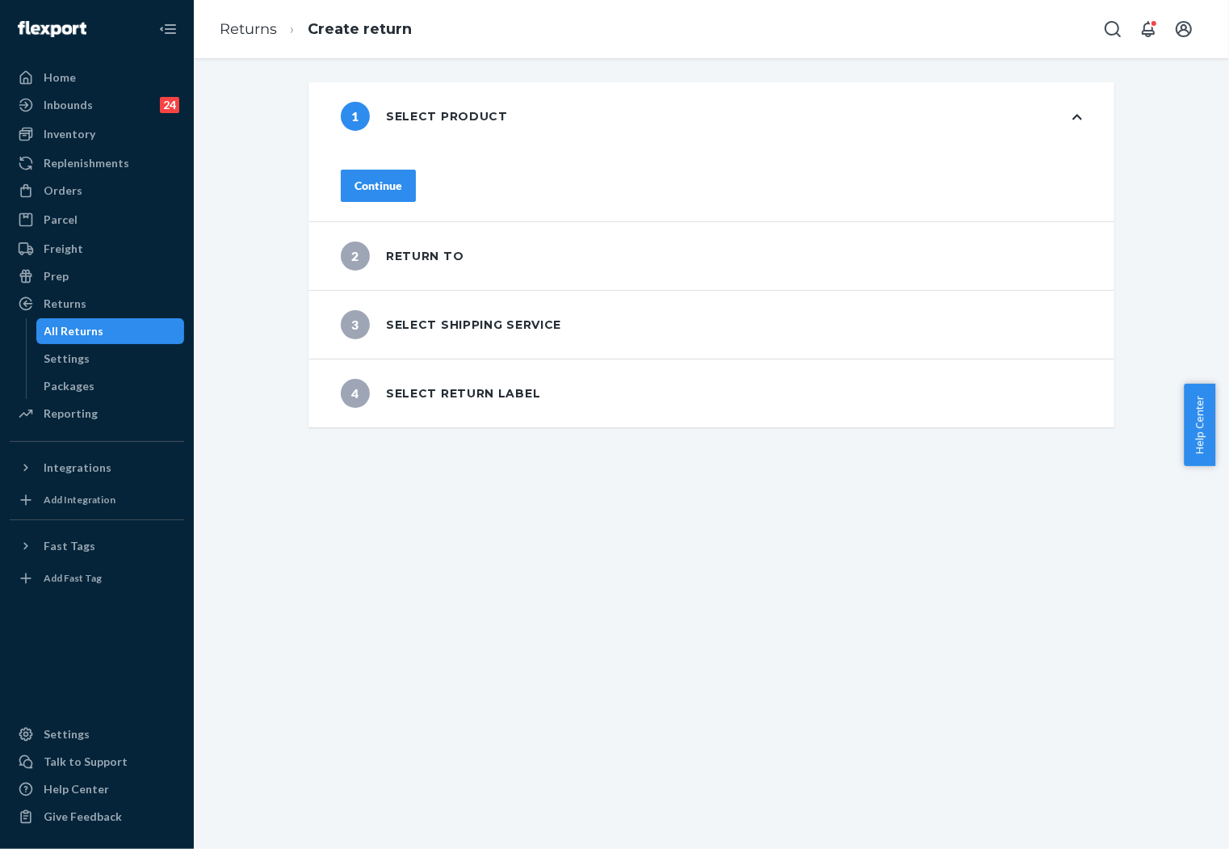
click at [402, 181] on div "Continue" at bounding box center [379, 186] width 48 height 16
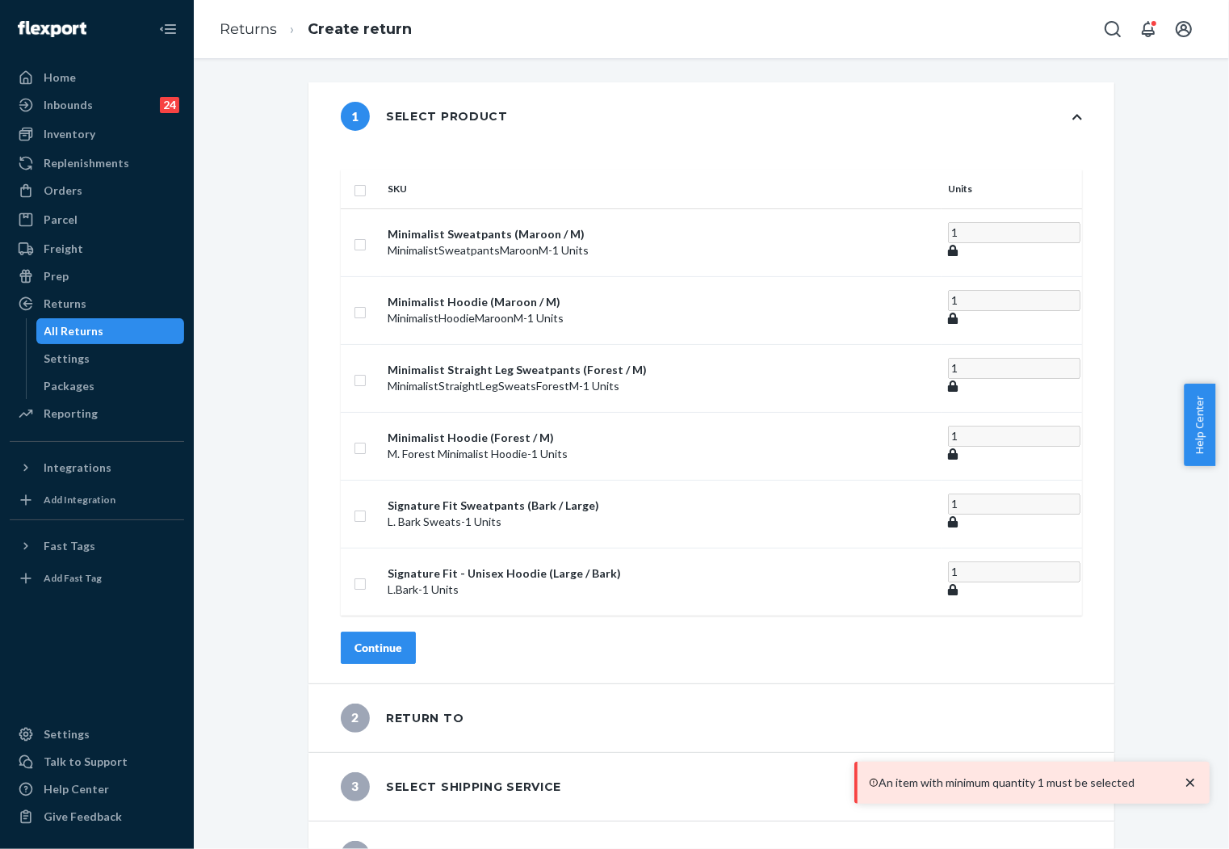
click at [280, 237] on div "1 Select product SKU Units Minimalist Sweatpants (Maroon / M) MinimalistSweatpa…" at bounding box center [711, 485] width 1011 height 807
click at [367, 234] on input "checkbox" at bounding box center [360, 242] width 13 height 17
checkbox input "true"
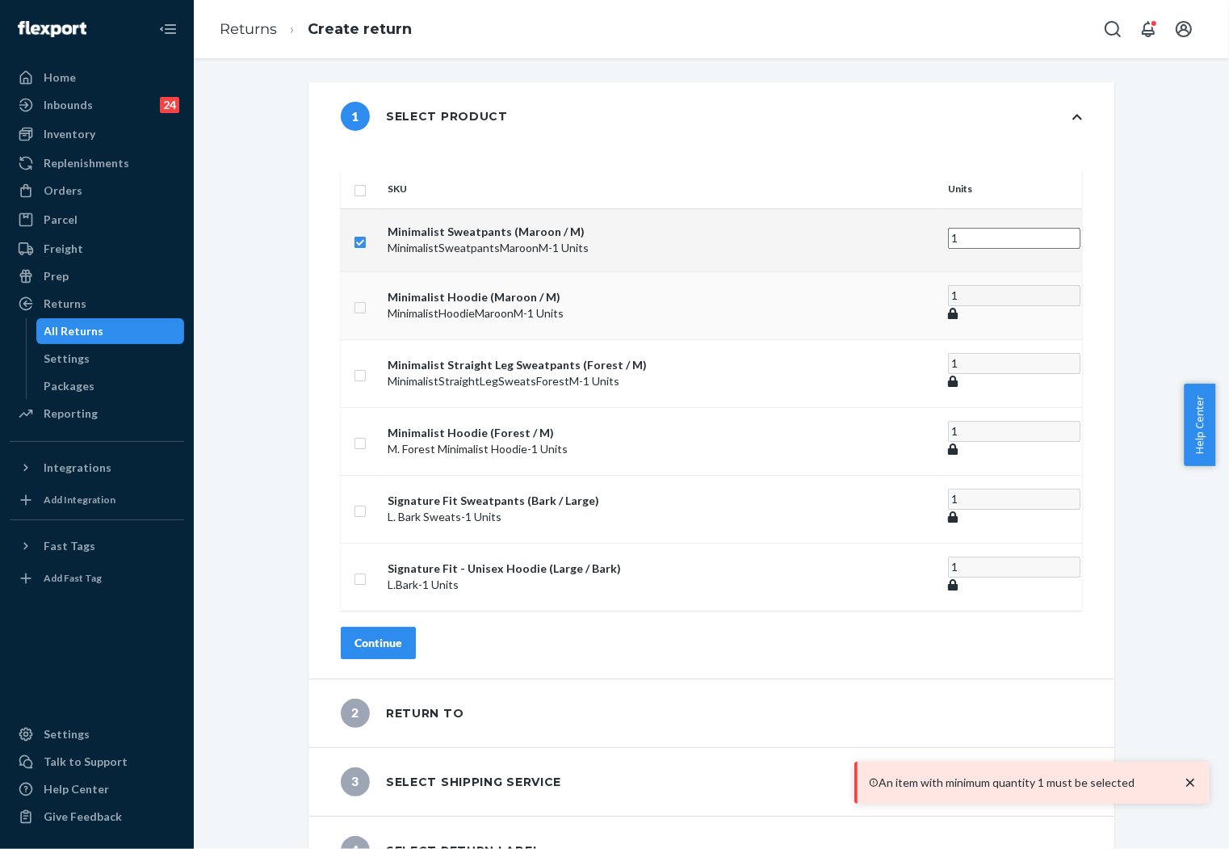
click at [381, 279] on td at bounding box center [361, 305] width 40 height 68
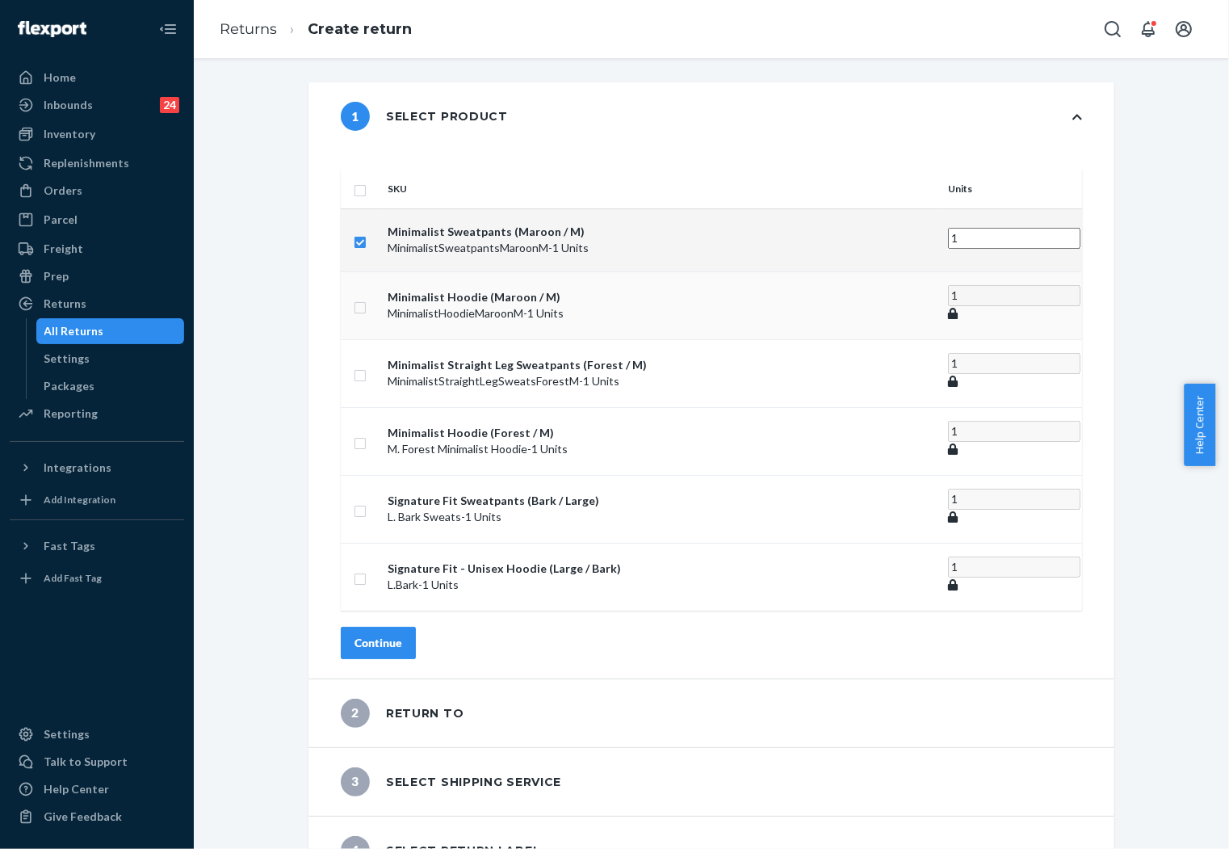
click at [381, 292] on td at bounding box center [361, 305] width 40 height 68
click at [367, 297] on input "checkbox" at bounding box center [360, 305] width 13 height 17
checkbox input "true"
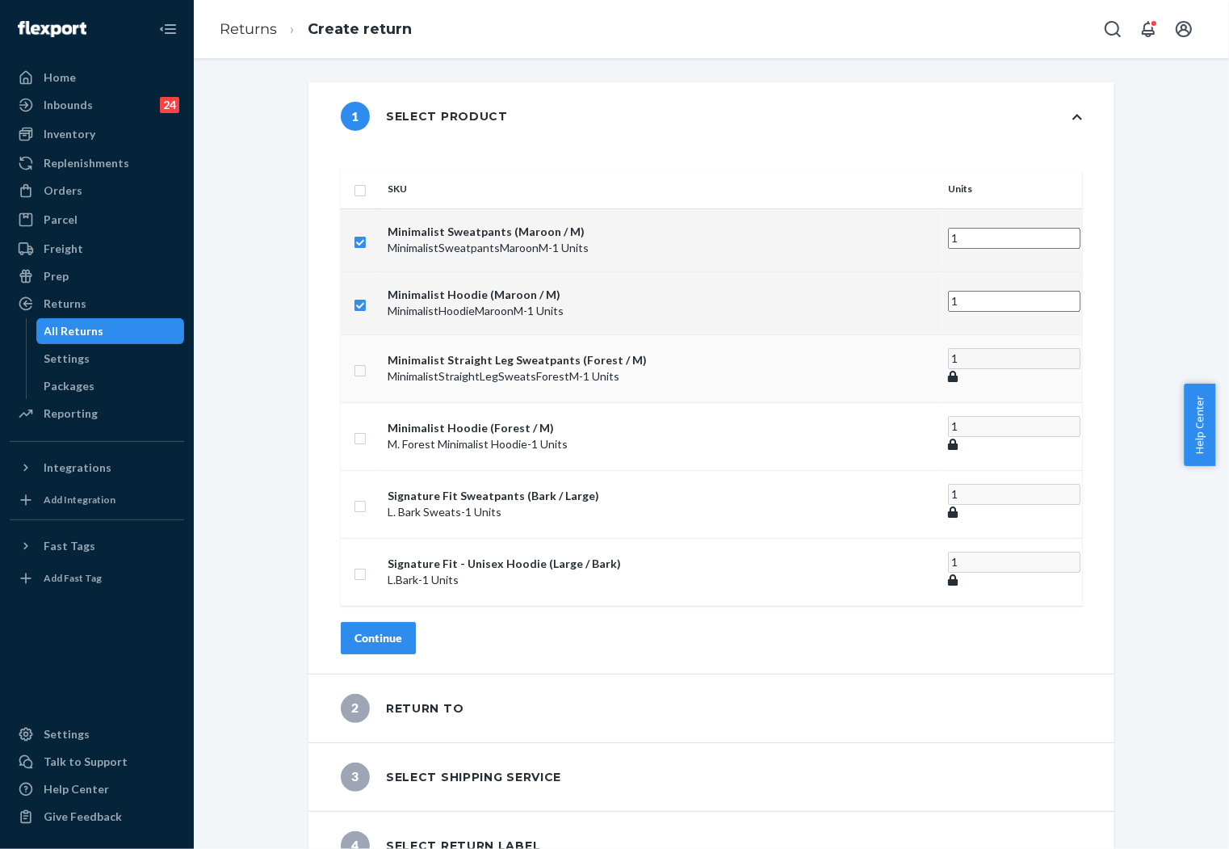
click at [367, 360] on input "checkbox" at bounding box center [360, 368] width 13 height 17
checkbox input "true"
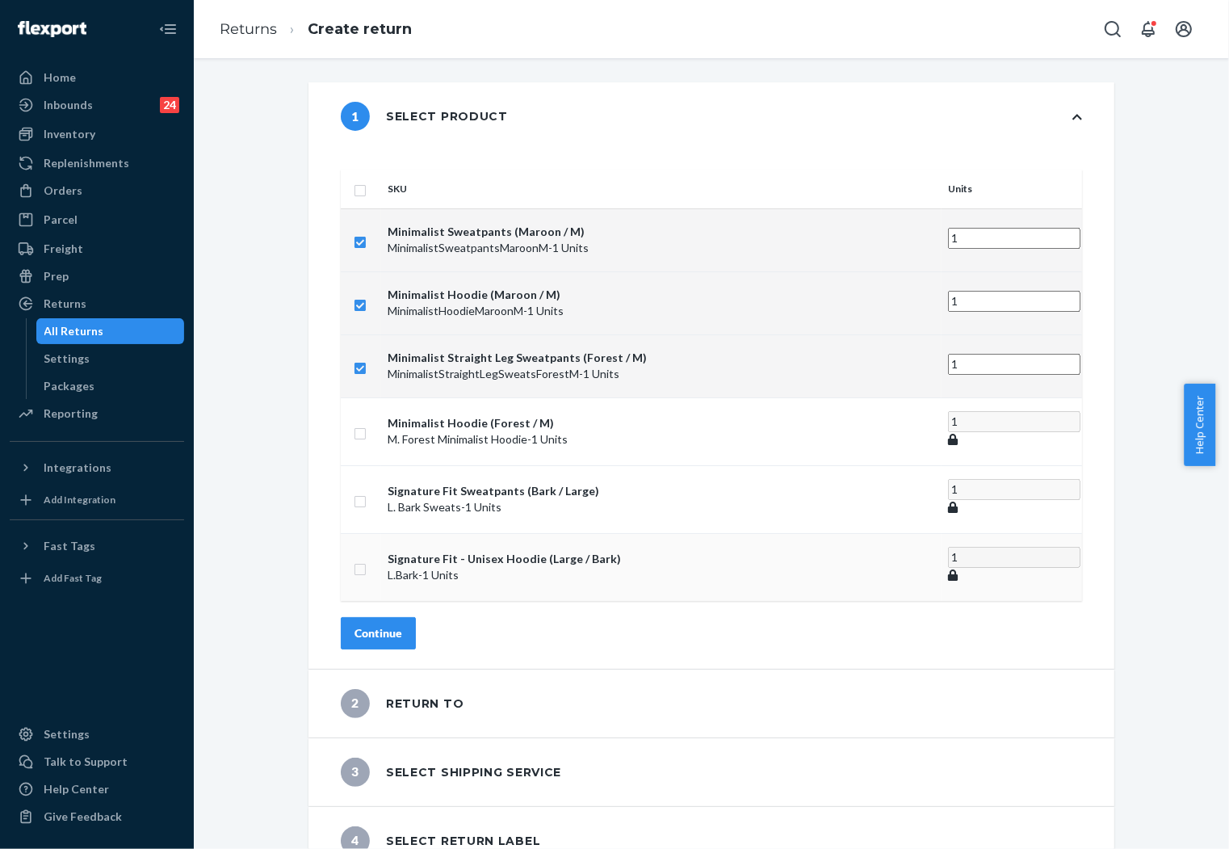
drag, startPoint x: 405, startPoint y: 472, endPoint x: 402, endPoint y: 513, distance: 41.3
click at [367, 491] on input "checkbox" at bounding box center [360, 499] width 13 height 17
checkbox input "true"
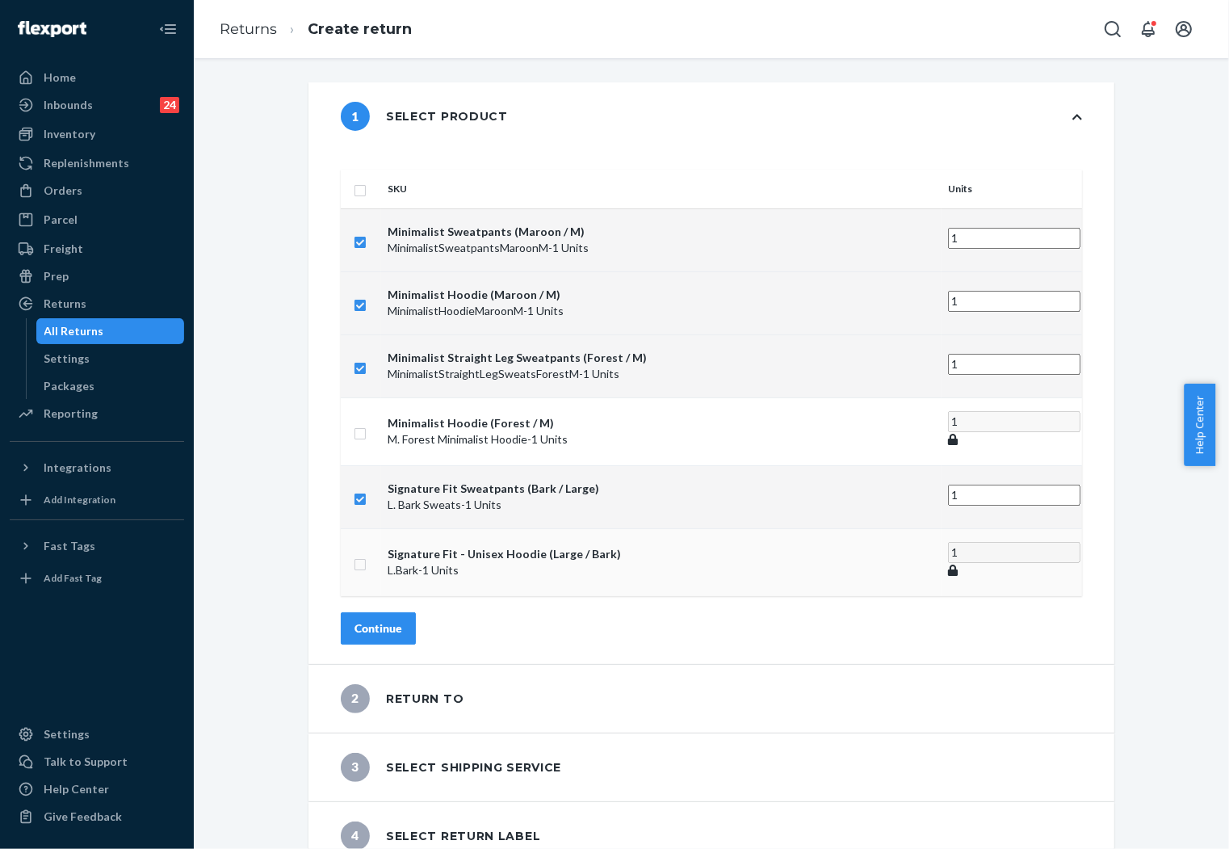
click at [367, 554] on input "checkbox" at bounding box center [360, 562] width 13 height 17
checkbox input "true"
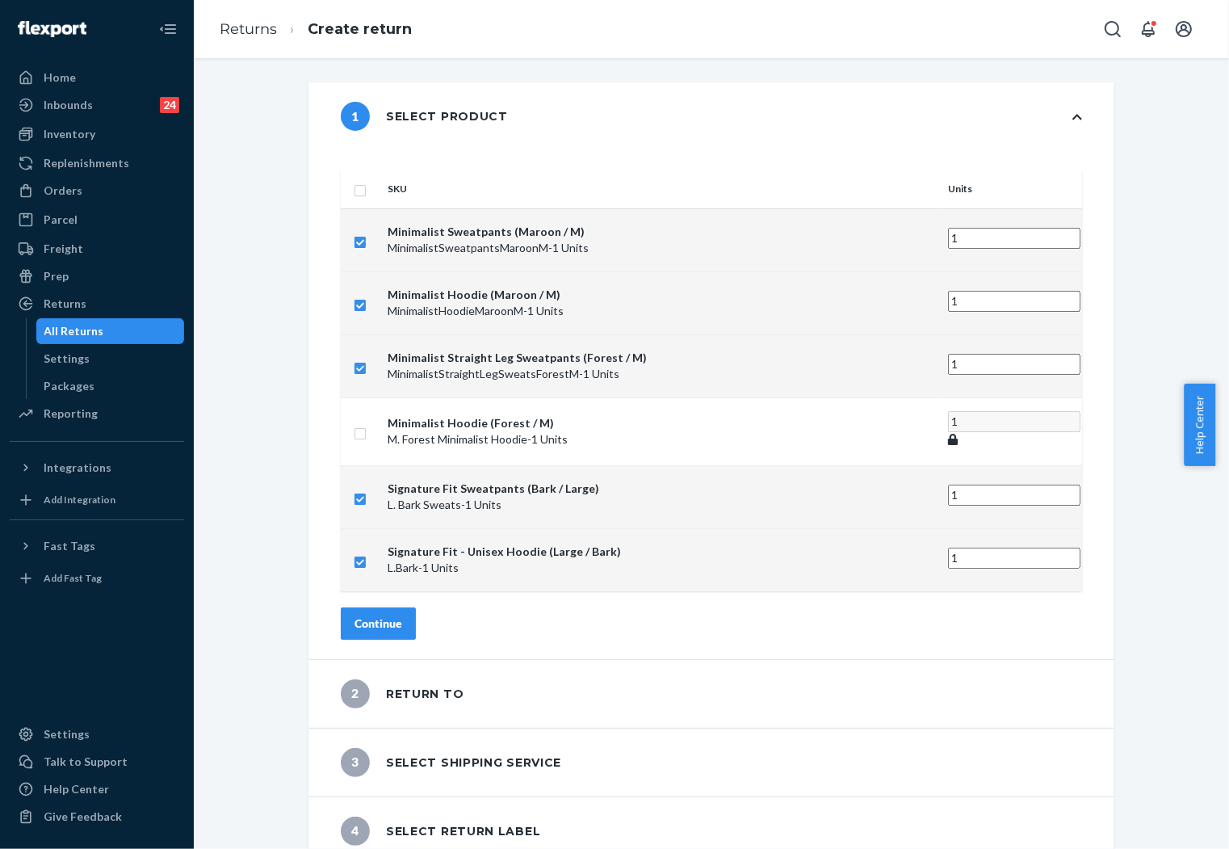
click at [402, 615] on div "Continue" at bounding box center [379, 623] width 48 height 16
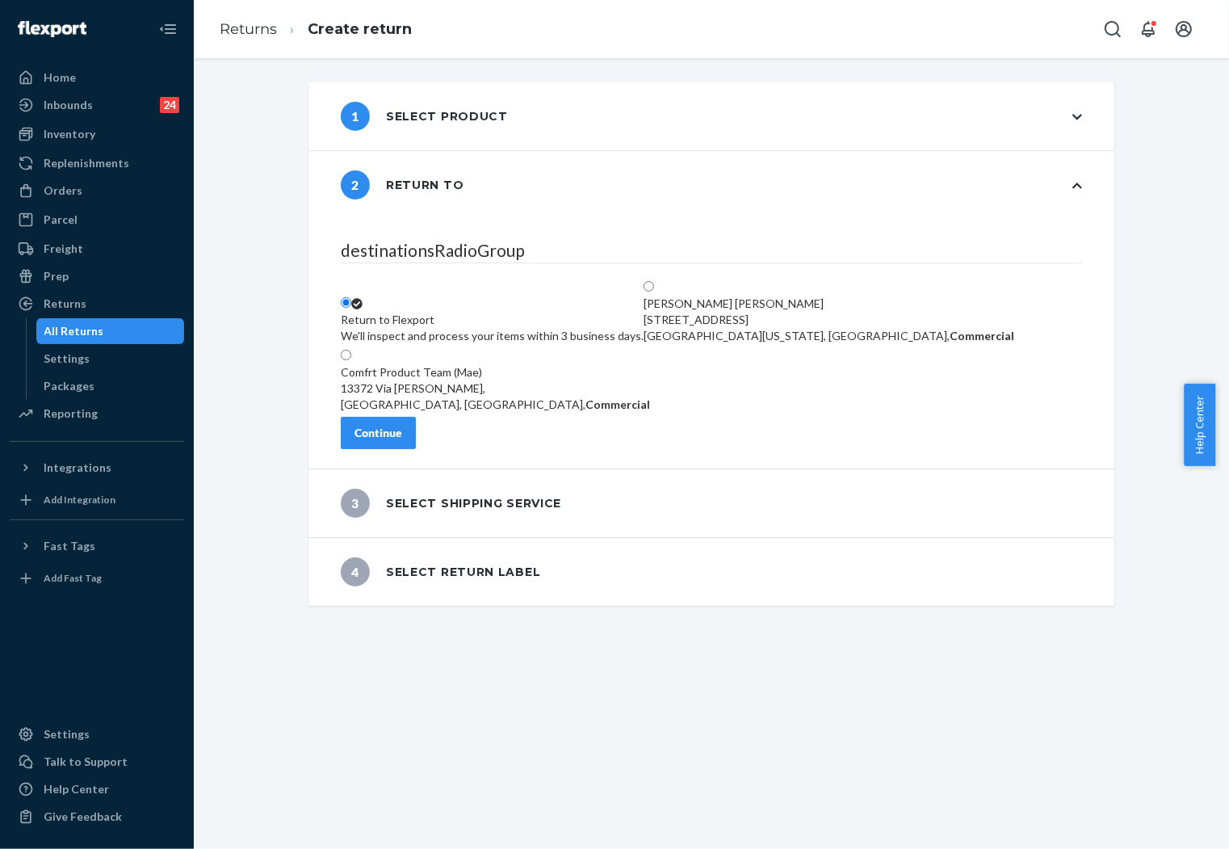
click at [317, 382] on div "2 Return to destinationsRadioGroup Return to Flexport We'll inspect and process…" at bounding box center [711, 309] width 806 height 317
click at [247, 20] on link "Returns" at bounding box center [248, 29] width 57 height 18
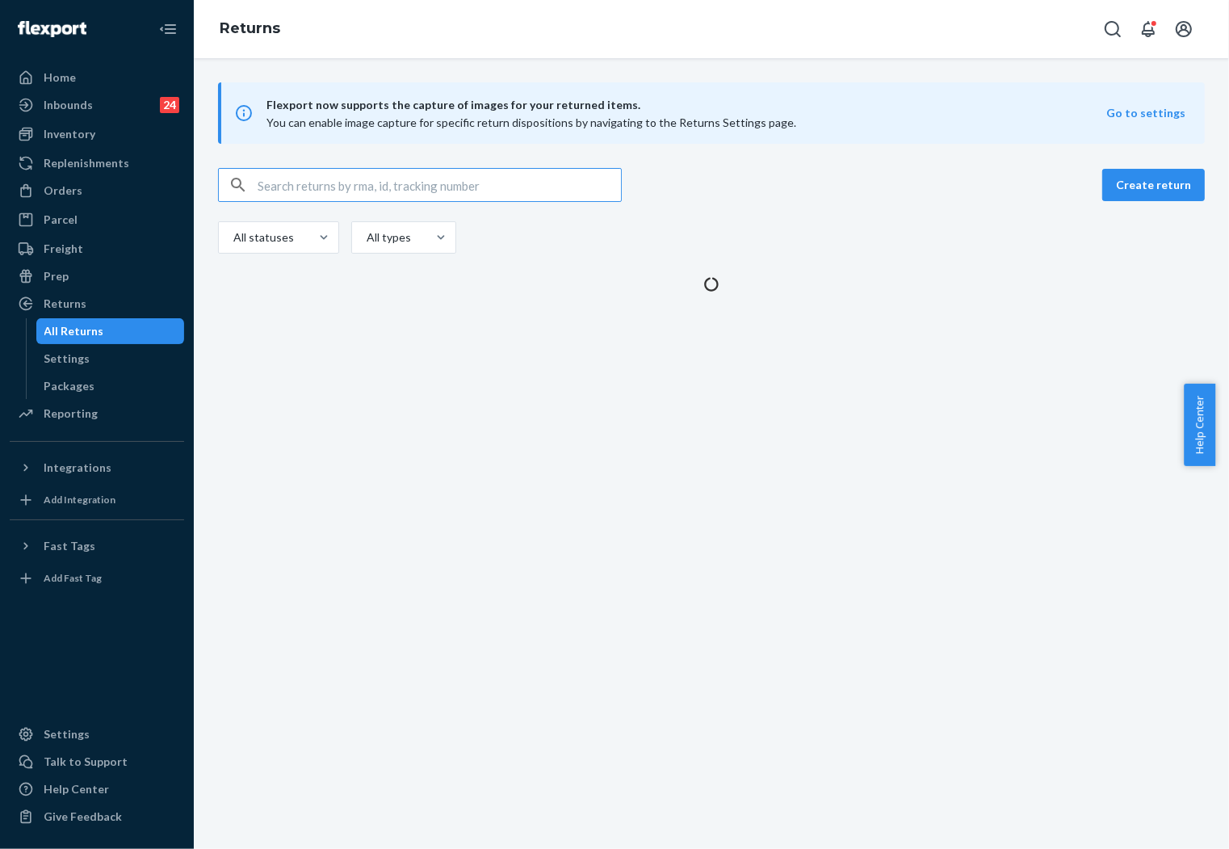
click at [65, 187] on div "Orders" at bounding box center [63, 191] width 39 height 16
